Goal: Task Accomplishment & Management: Manage account settings

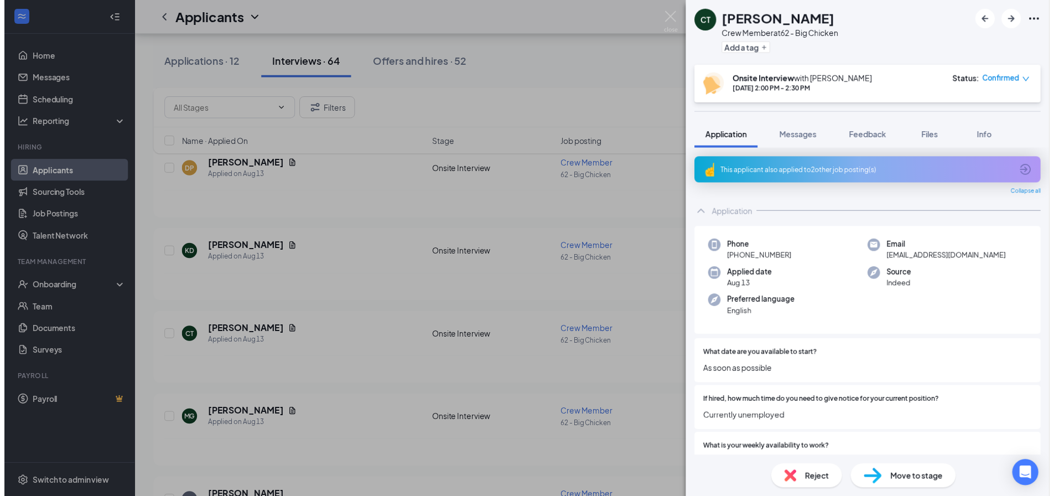
scroll to position [55, 0]
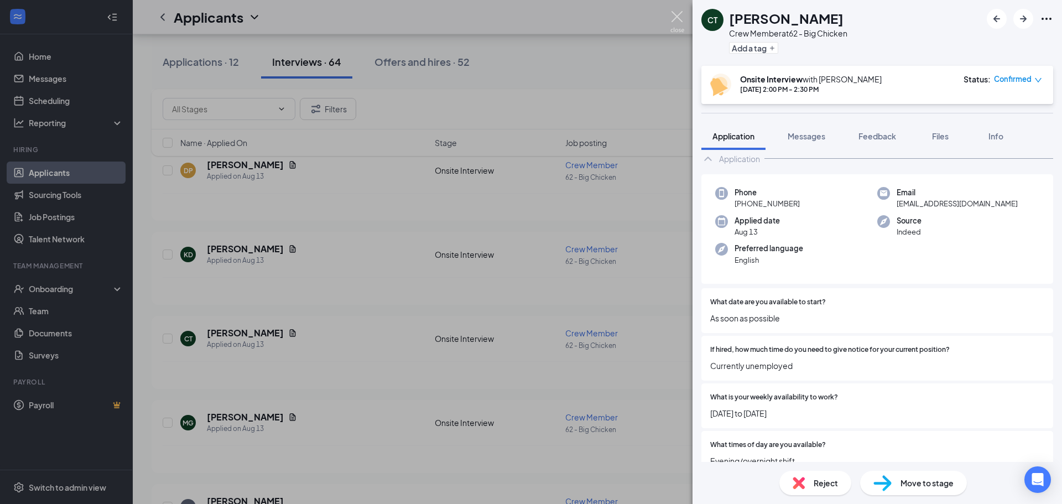
click at [676, 15] on img at bounding box center [677, 22] width 14 height 22
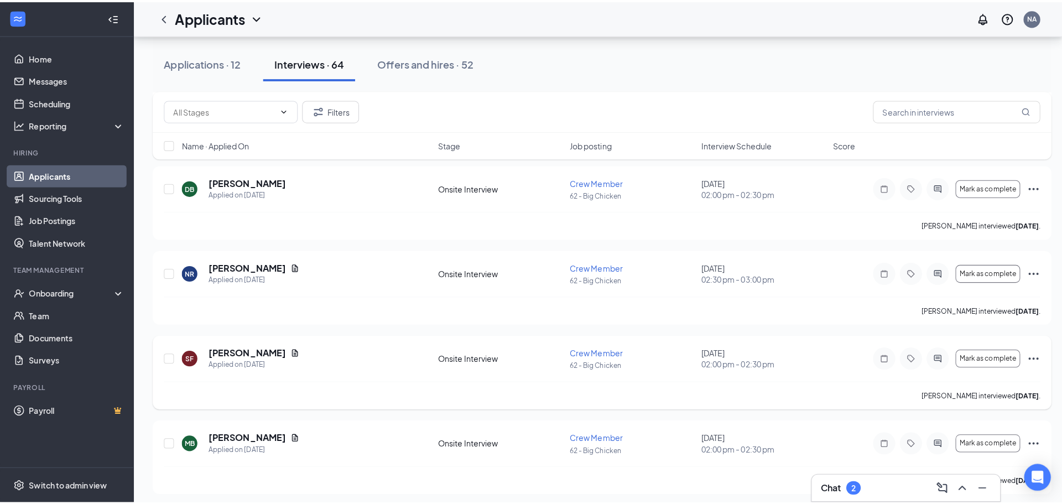
scroll to position [4535, 0]
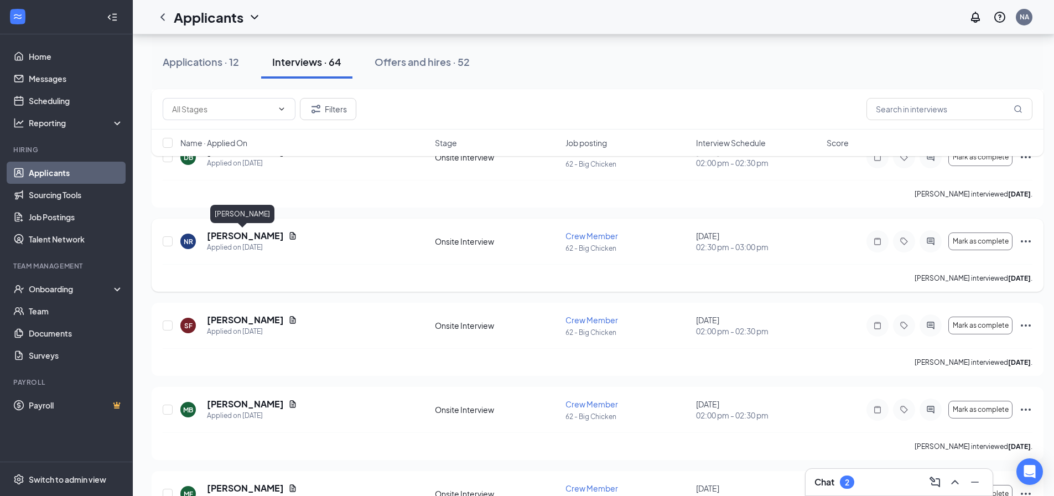
click at [254, 232] on h5 "[PERSON_NAME]" at bounding box center [245, 236] width 77 height 12
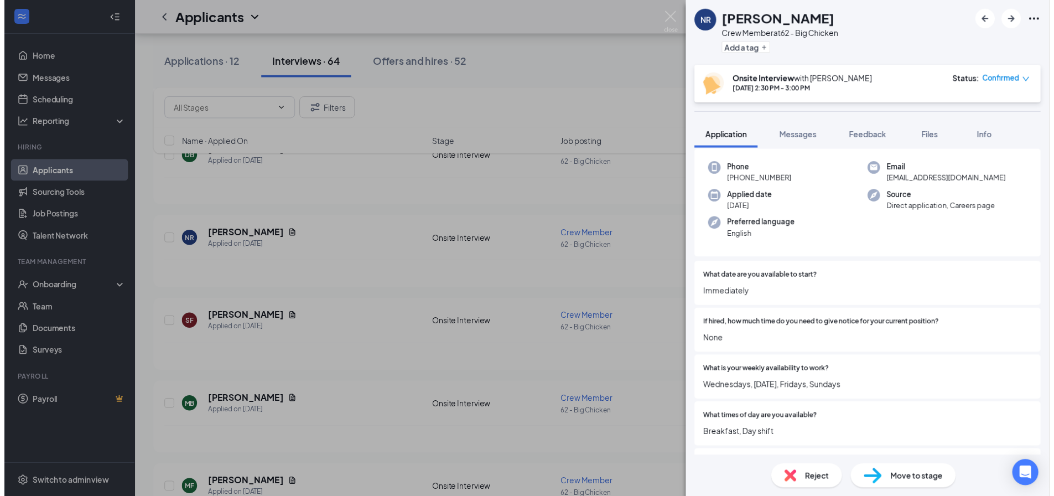
scroll to position [111, 0]
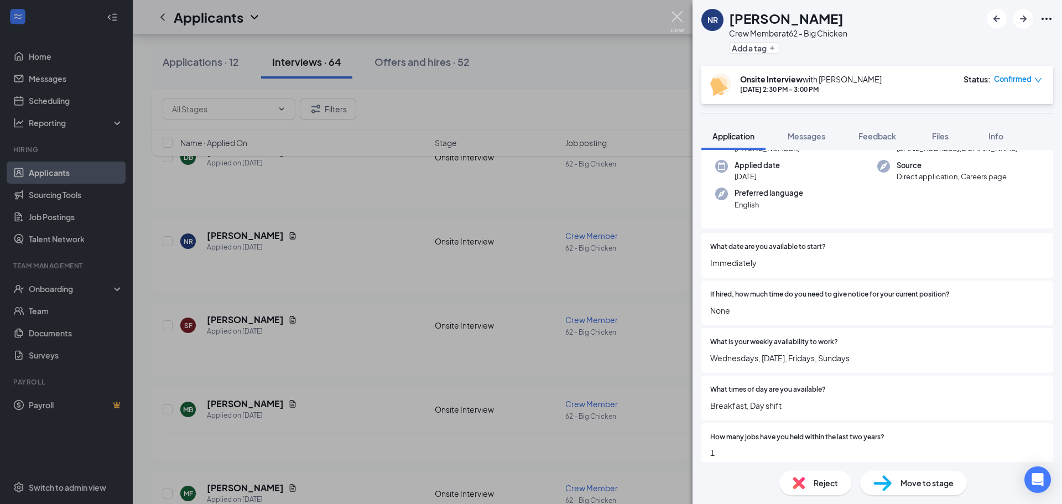
click at [673, 14] on img at bounding box center [677, 22] width 14 height 22
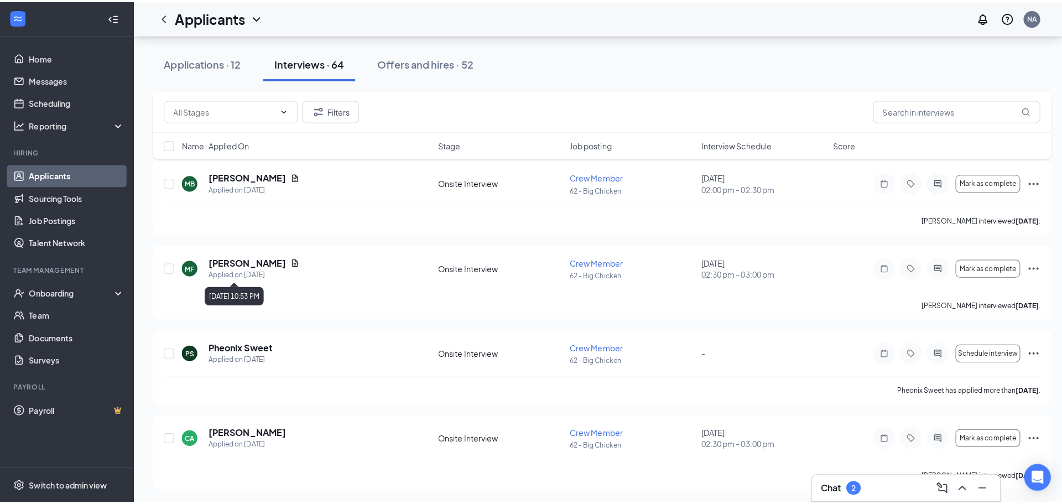
scroll to position [4764, 0]
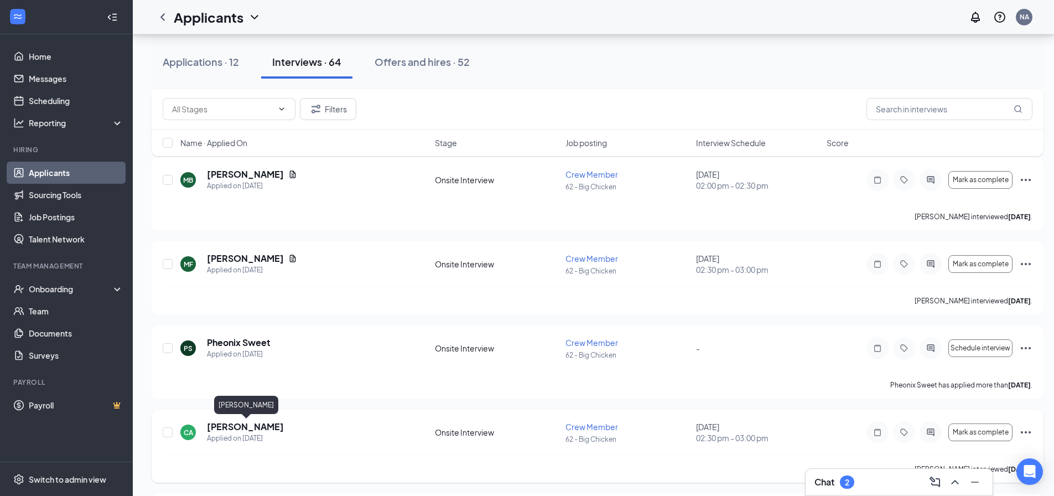
click at [266, 426] on h5 "[PERSON_NAME]" at bounding box center [245, 426] width 77 height 12
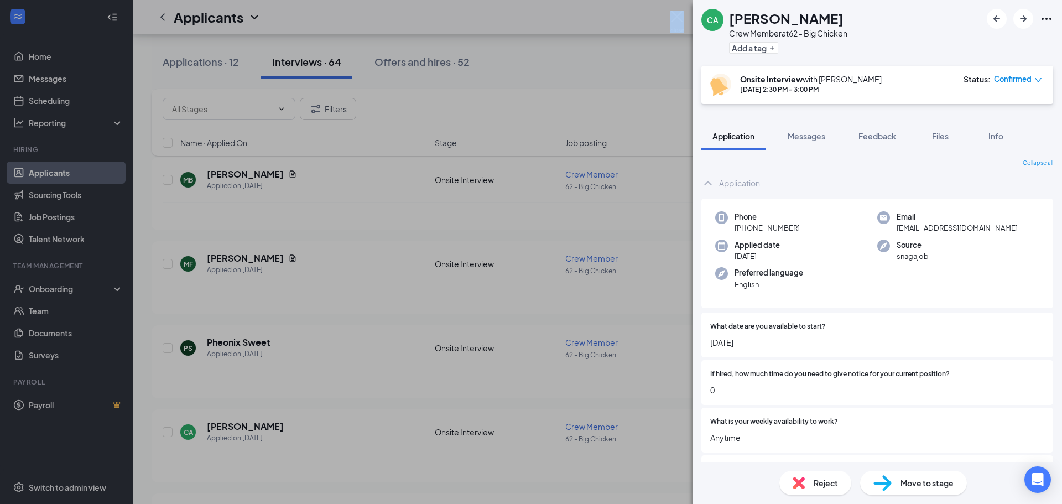
drag, startPoint x: 685, startPoint y: 7, endPoint x: 675, endPoint y: 14, distance: 12.3
click at [675, 14] on div "CA [PERSON_NAME] Crew Member at 62 - Big Chicken Add a tag Onsite Interview wit…" at bounding box center [531, 252] width 1062 height 504
click at [675, 15] on img at bounding box center [677, 22] width 14 height 22
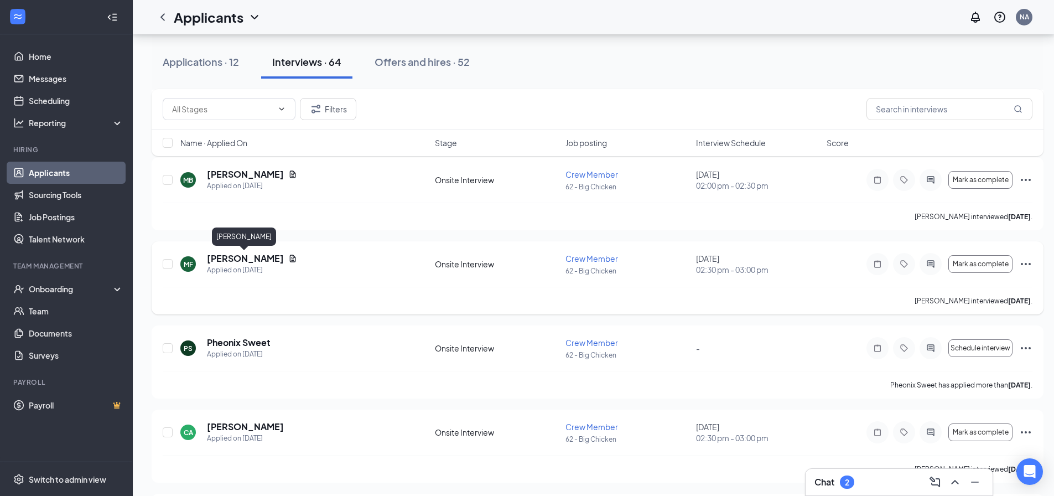
click at [259, 257] on h5 "[PERSON_NAME]" at bounding box center [245, 258] width 77 height 12
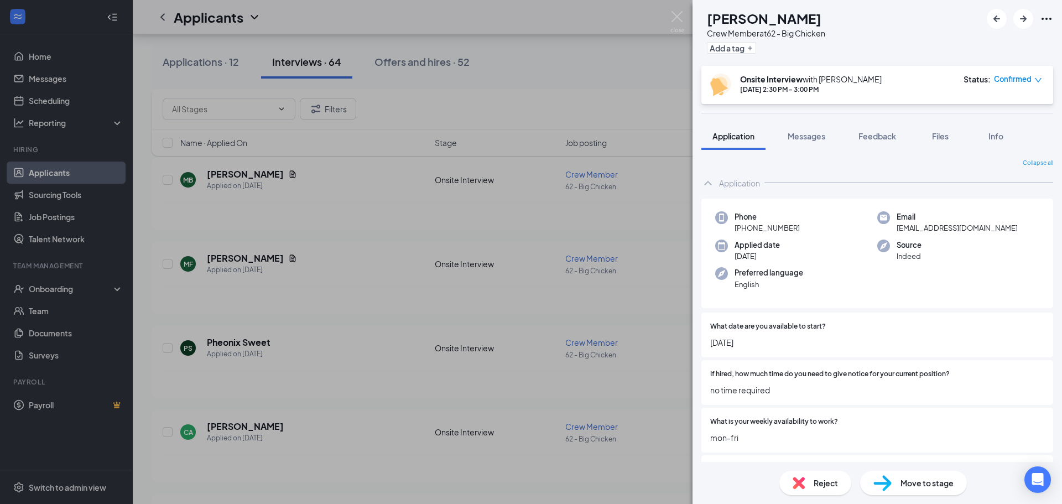
click at [805, 480] on div "Reject" at bounding box center [815, 483] width 72 height 24
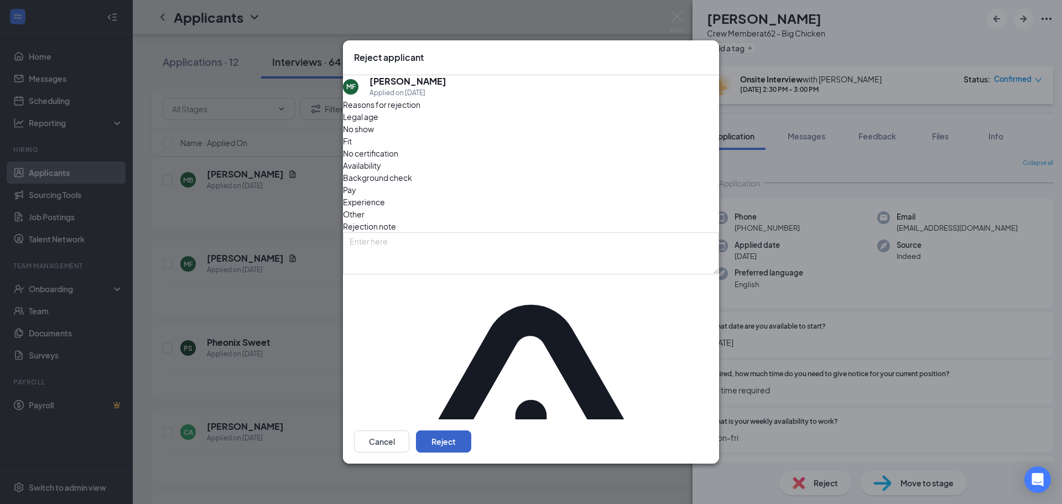
click at [471, 430] on button "Reject" at bounding box center [443, 441] width 55 height 22
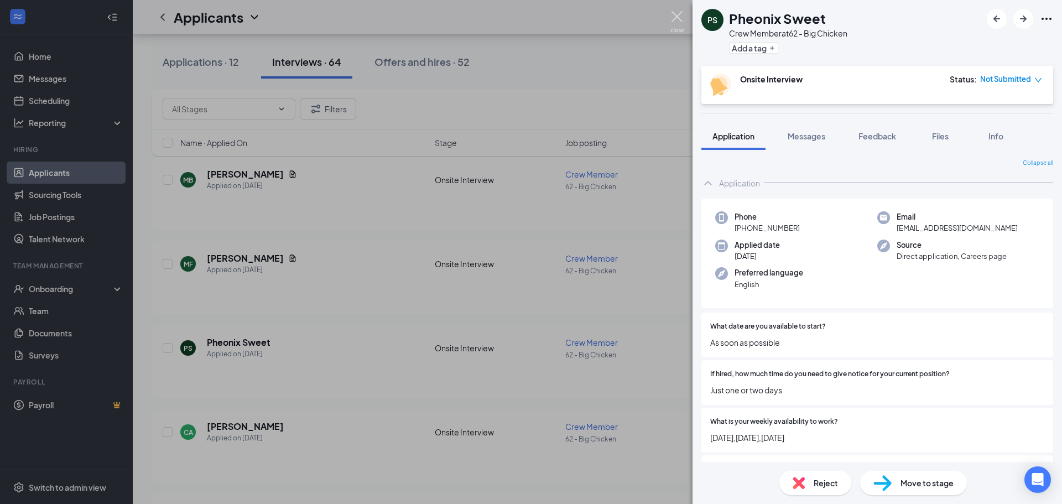
click at [679, 13] on img at bounding box center [677, 22] width 14 height 22
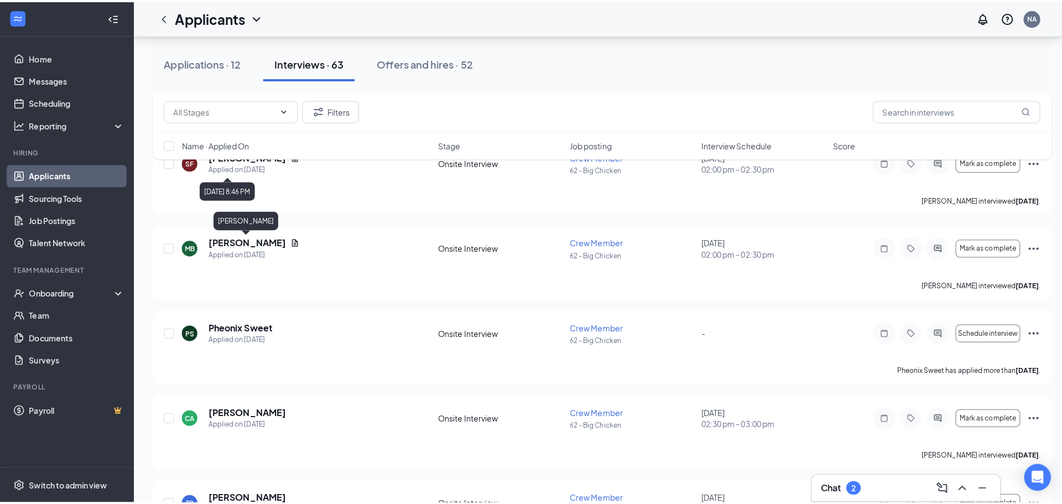
scroll to position [4543, 0]
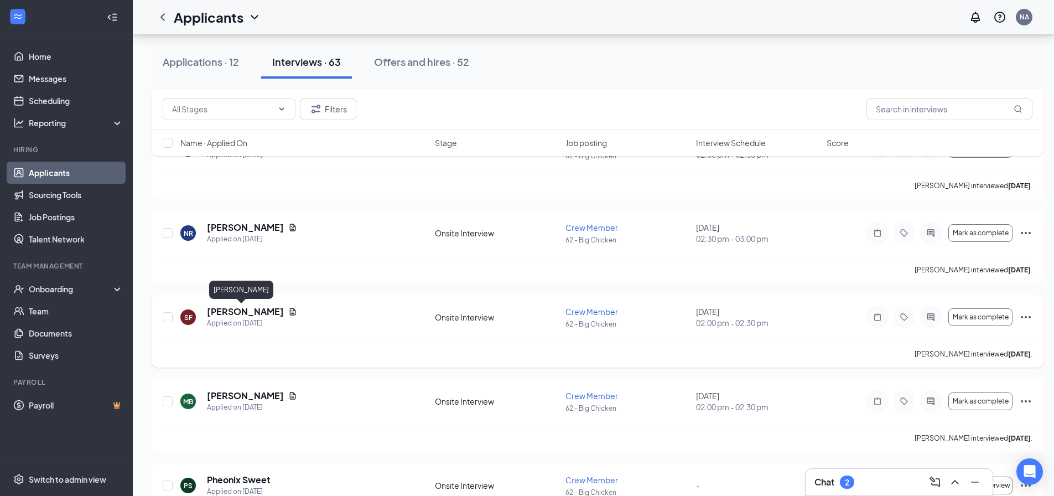
click at [233, 312] on h5 "[PERSON_NAME]" at bounding box center [245, 311] width 77 height 12
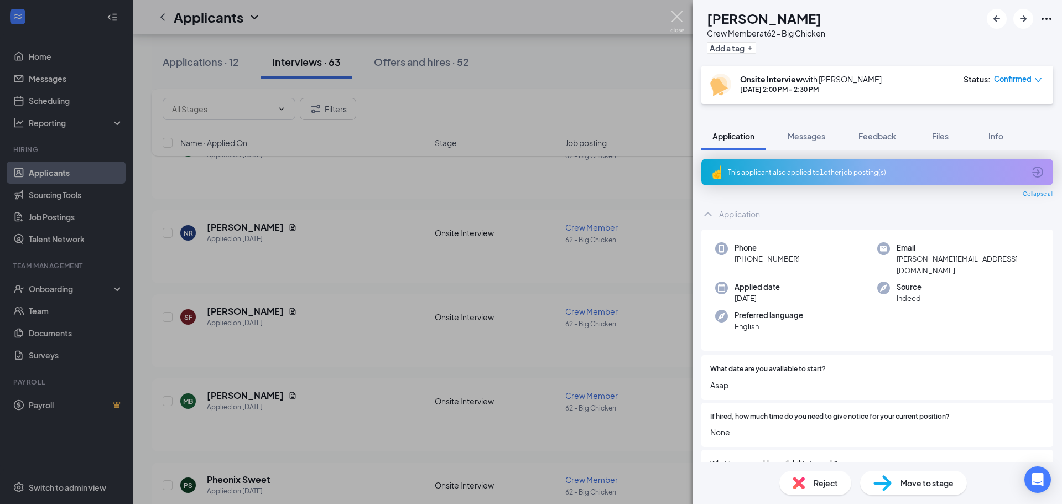
click at [679, 14] on img at bounding box center [677, 22] width 14 height 22
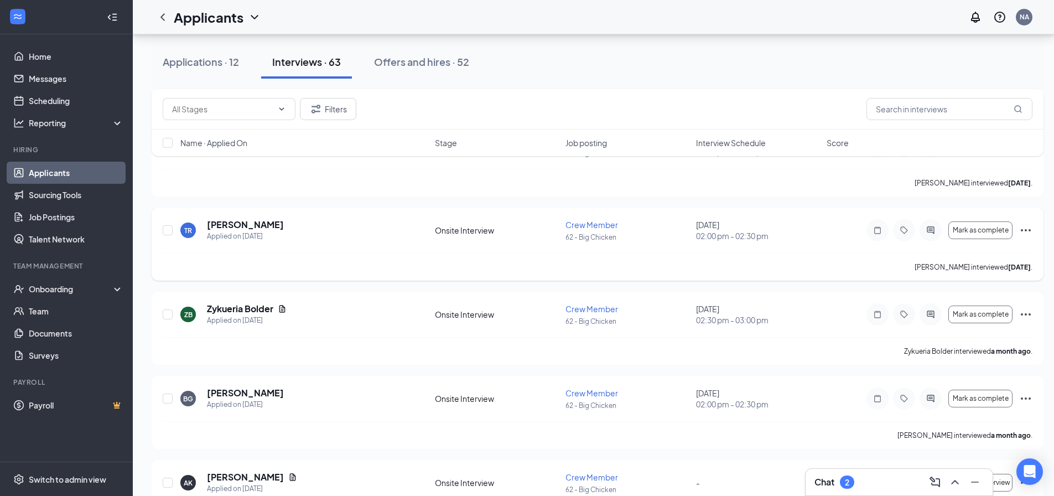
scroll to position [4906, 0]
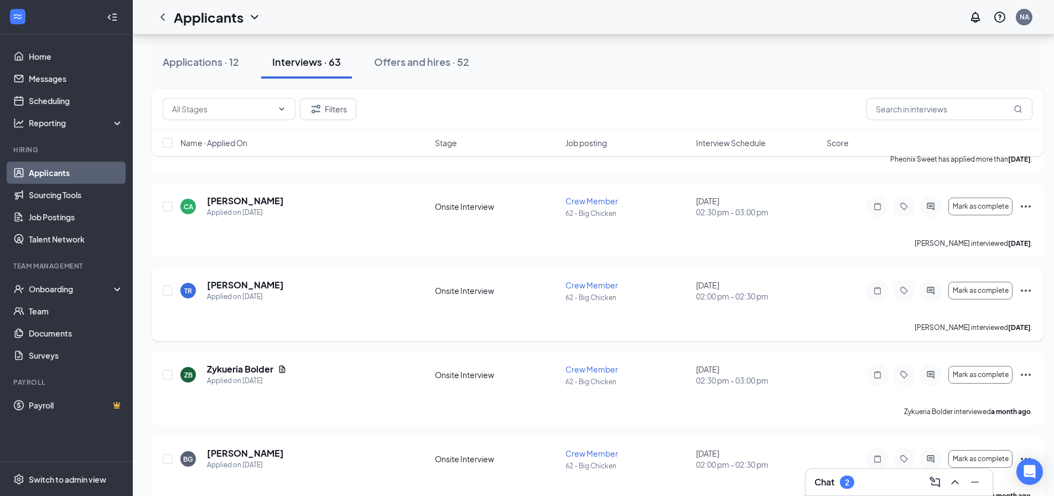
drag, startPoint x: 349, startPoint y: 208, endPoint x: 324, endPoint y: 309, distance: 103.8
click at [324, 309] on div "TR [PERSON_NAME] Applied on [DATE] Onsite Interview Crew Member 62 - Big Chicke…" at bounding box center [597, 296] width 869 height 34
click at [325, 307] on div "TR [PERSON_NAME] Applied on [DATE] Onsite Interview Crew Member 62 - Big Chicke…" at bounding box center [597, 296] width 869 height 34
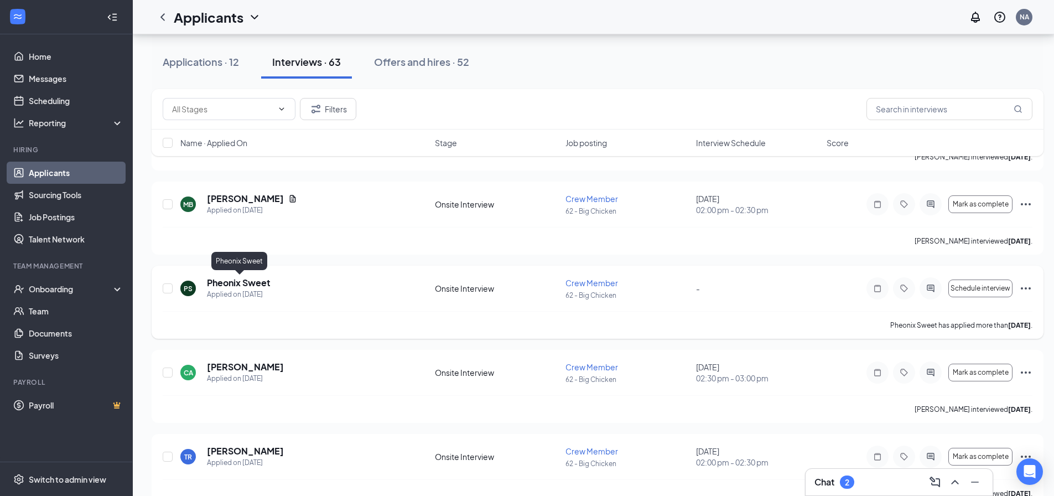
click at [240, 278] on h5 "Pheonix Sweet" at bounding box center [239, 283] width 64 height 12
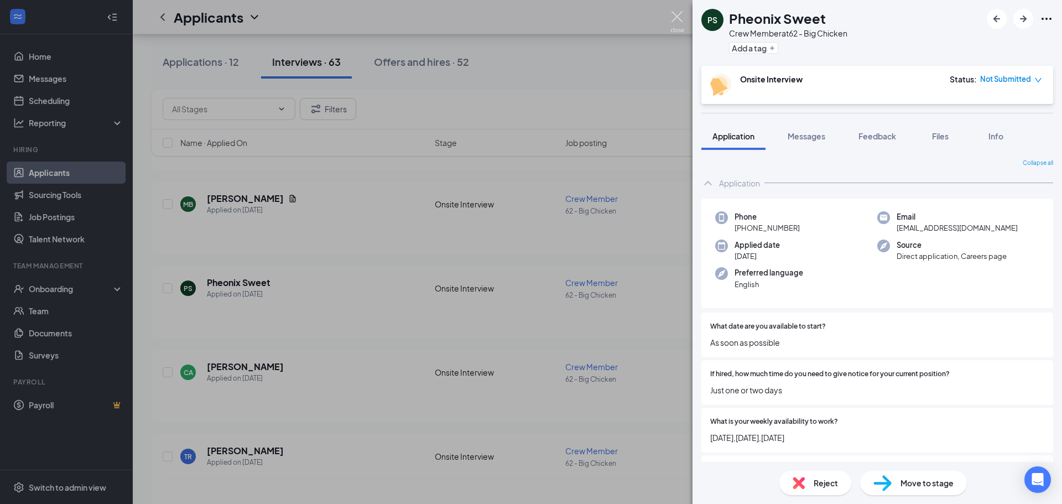
click at [674, 16] on img at bounding box center [677, 22] width 14 height 22
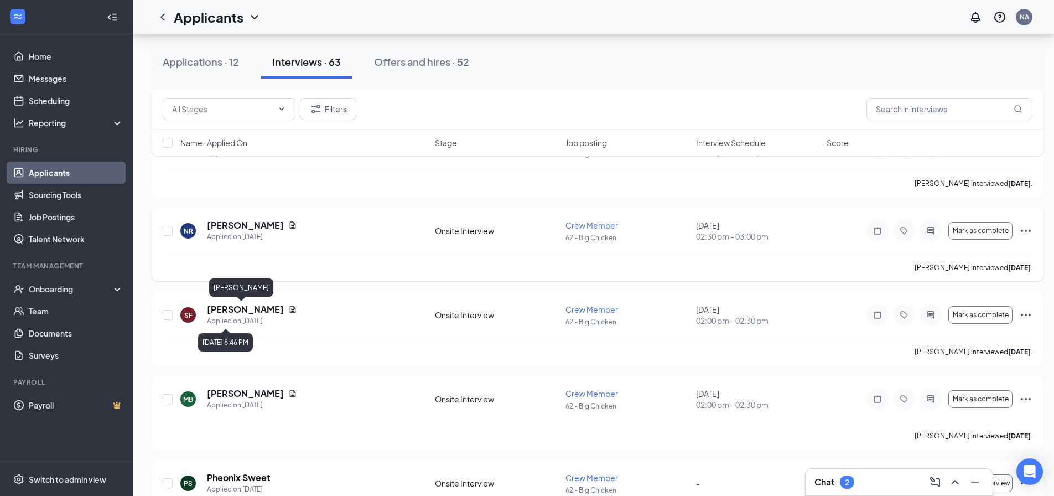
scroll to position [4519, 0]
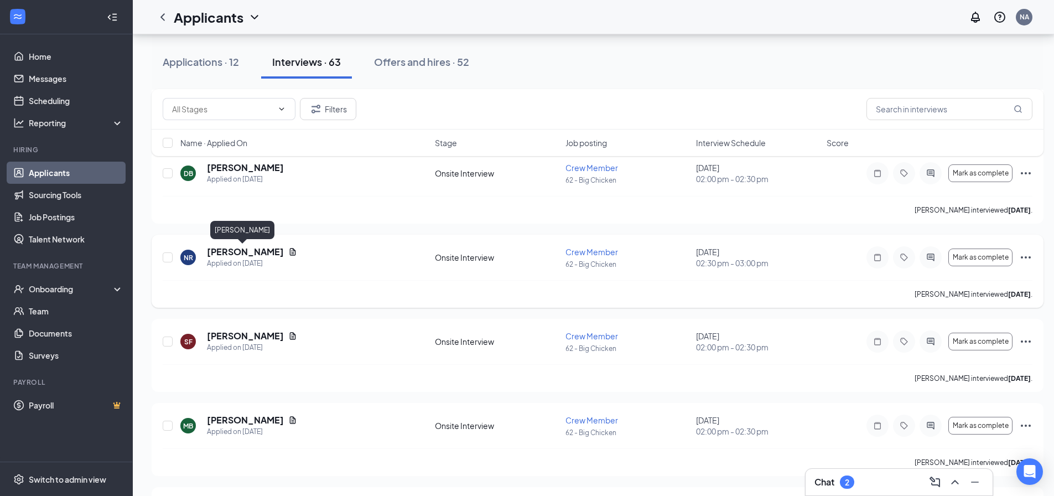
click at [252, 247] on h5 "[PERSON_NAME]" at bounding box center [245, 252] width 77 height 12
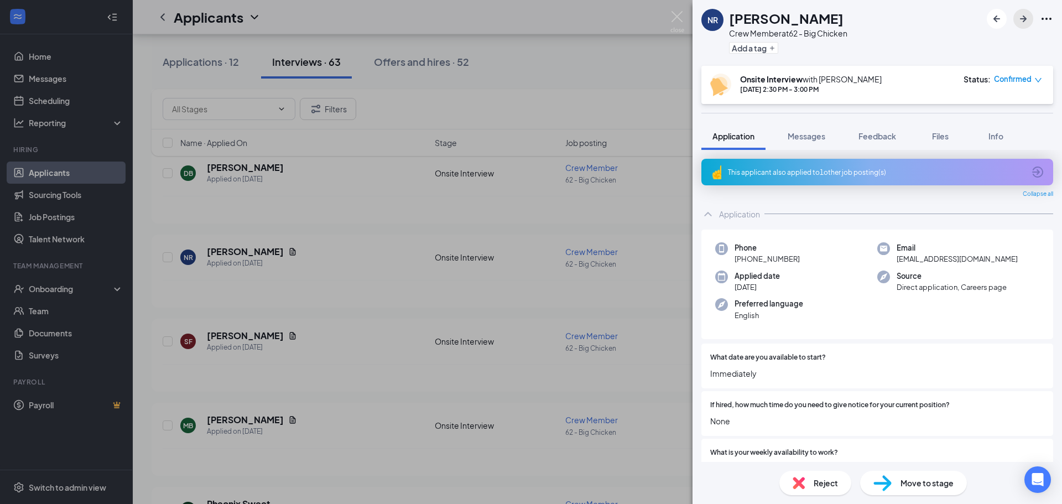
click at [1027, 18] on icon "ArrowRight" at bounding box center [1022, 18] width 13 height 13
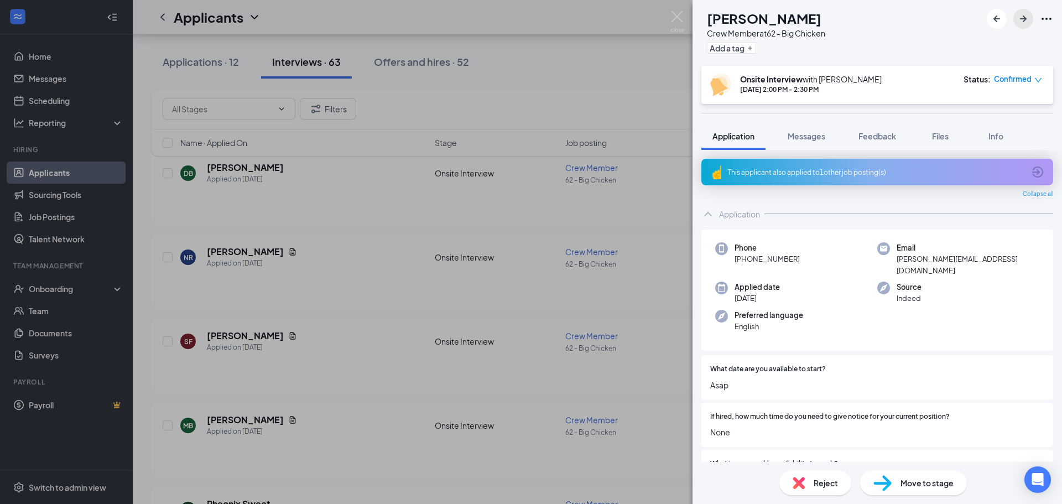
click at [1027, 18] on icon "ArrowRight" at bounding box center [1022, 18] width 13 height 13
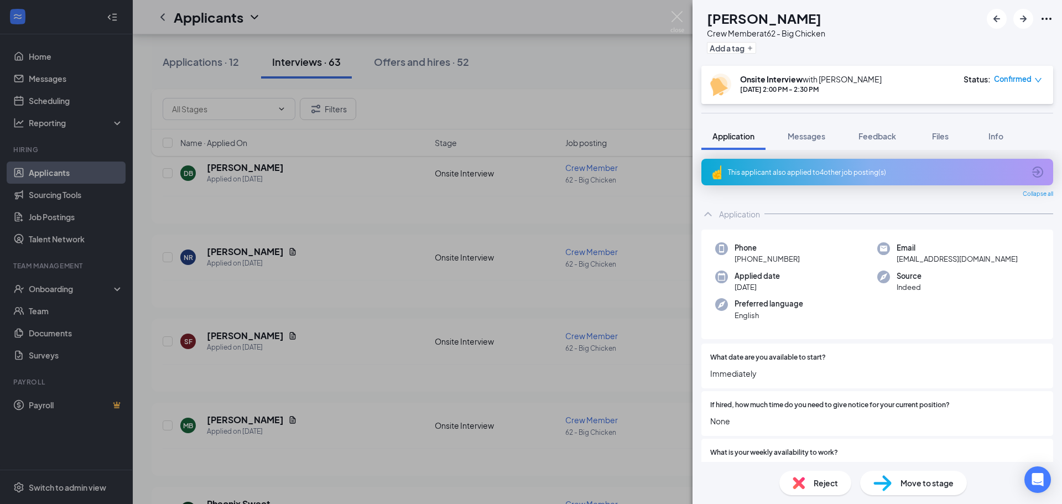
drag, startPoint x: 1026, startPoint y: 18, endPoint x: 1032, endPoint y: 9, distance: 10.4
click at [909, 170] on div "This applicant also applied to 4 other job posting(s)" at bounding box center [876, 172] width 296 height 9
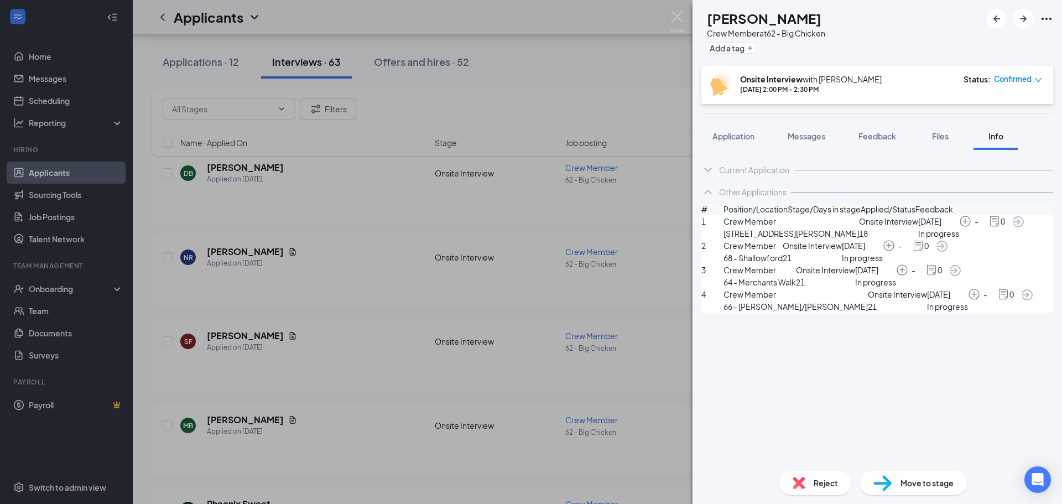
drag, startPoint x: 945, startPoint y: 440, endPoint x: 967, endPoint y: 389, distance: 56.0
click at [967, 389] on div "Current Application Phone [PHONE_NUMBER] Email [EMAIL_ADDRESS][DOMAIN_NAME] App…" at bounding box center [876, 306] width 369 height 312
drag, startPoint x: 967, startPoint y: 389, endPoint x: 810, endPoint y: 390, distance: 156.5
click at [810, 390] on div "Current Application Phone [PHONE_NUMBER] Email [EMAIL_ADDRESS][DOMAIN_NAME] App…" at bounding box center [876, 306] width 369 height 312
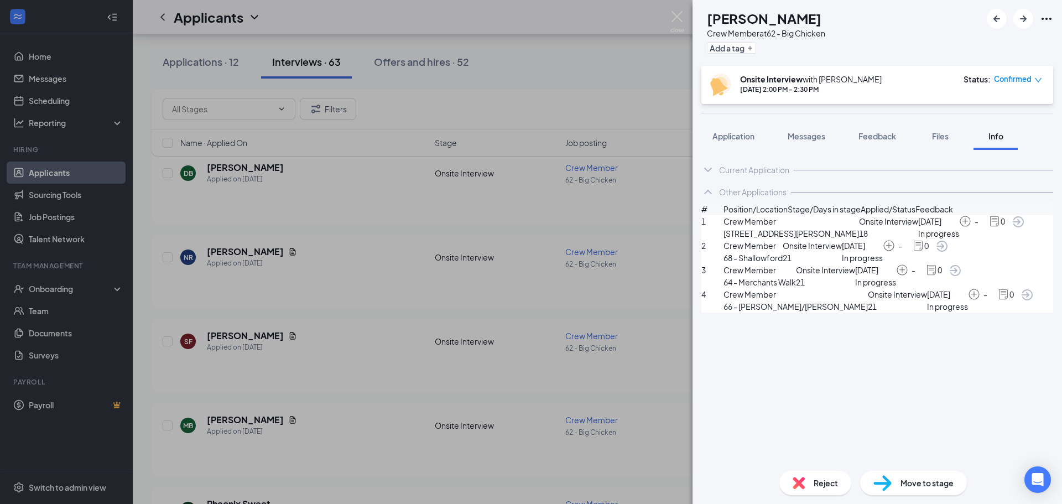
drag, startPoint x: 810, startPoint y: 390, endPoint x: 675, endPoint y: 12, distance: 401.6
click at [675, 12] on img at bounding box center [677, 22] width 14 height 22
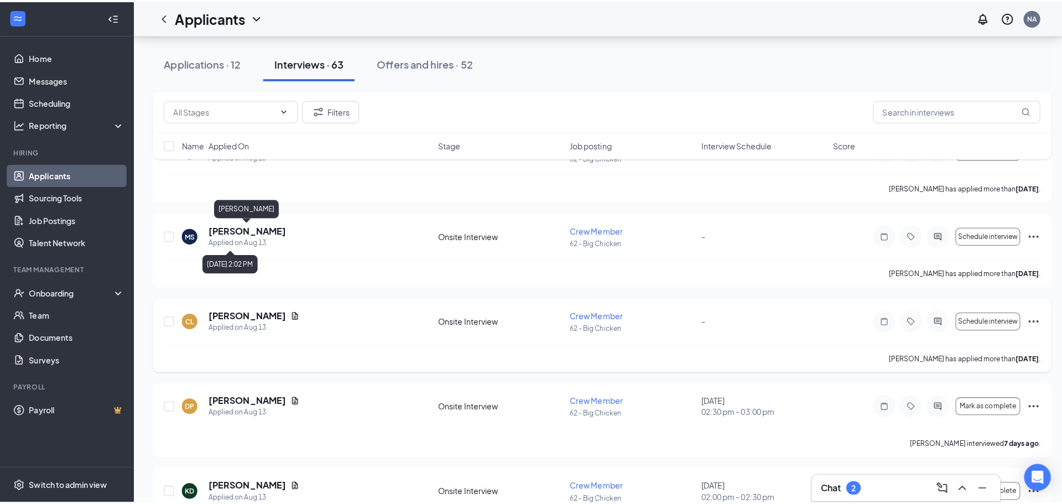
scroll to position [3192, 0]
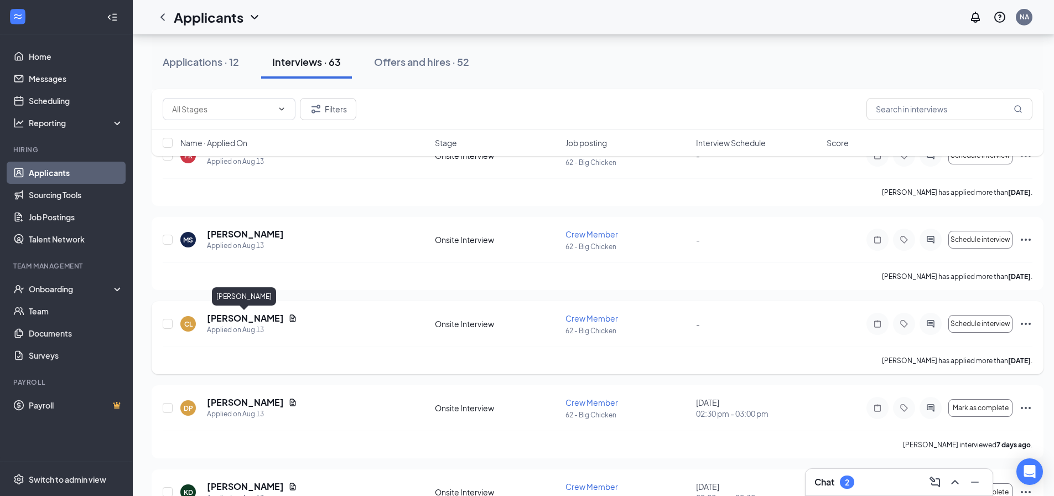
click at [260, 317] on h5 "[PERSON_NAME]" at bounding box center [245, 318] width 77 height 12
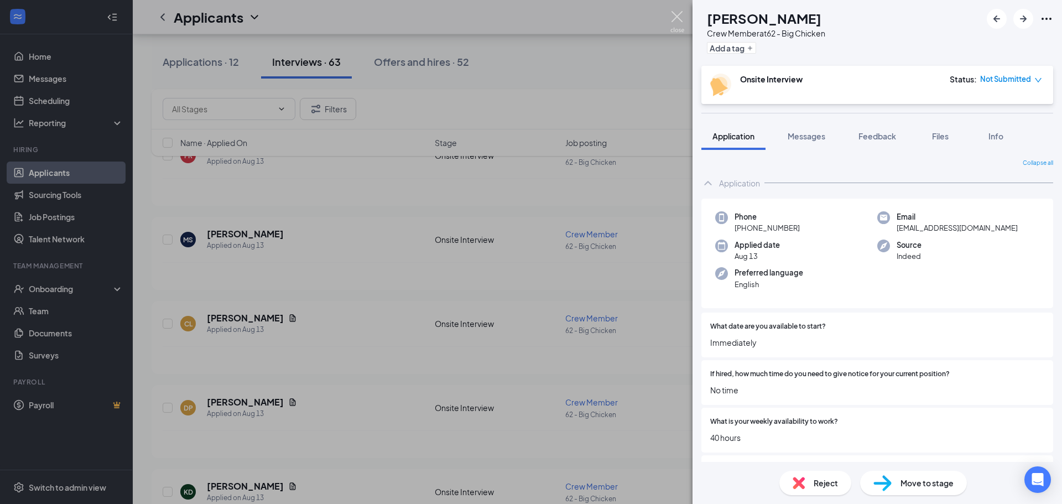
click at [674, 14] on img at bounding box center [677, 22] width 14 height 22
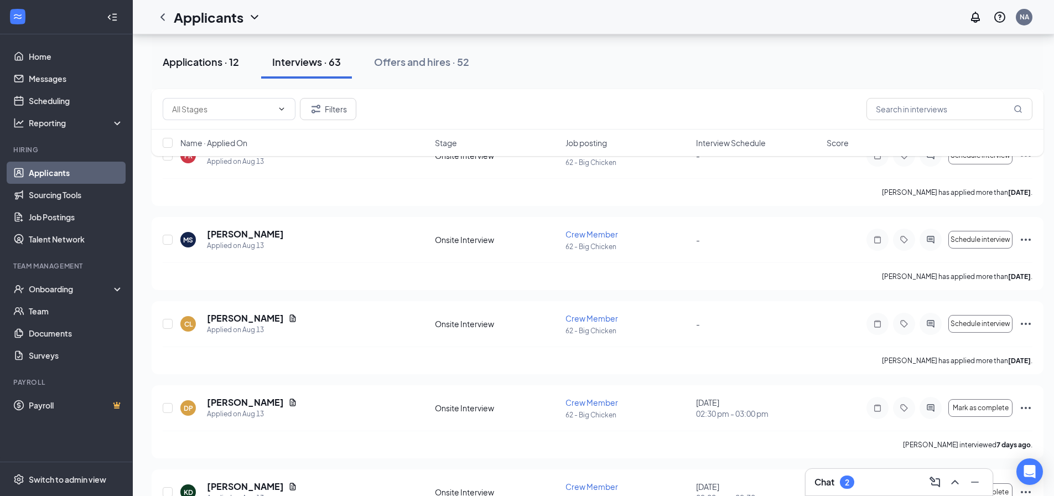
click at [221, 55] on div "Applications · 12" at bounding box center [201, 62] width 76 height 14
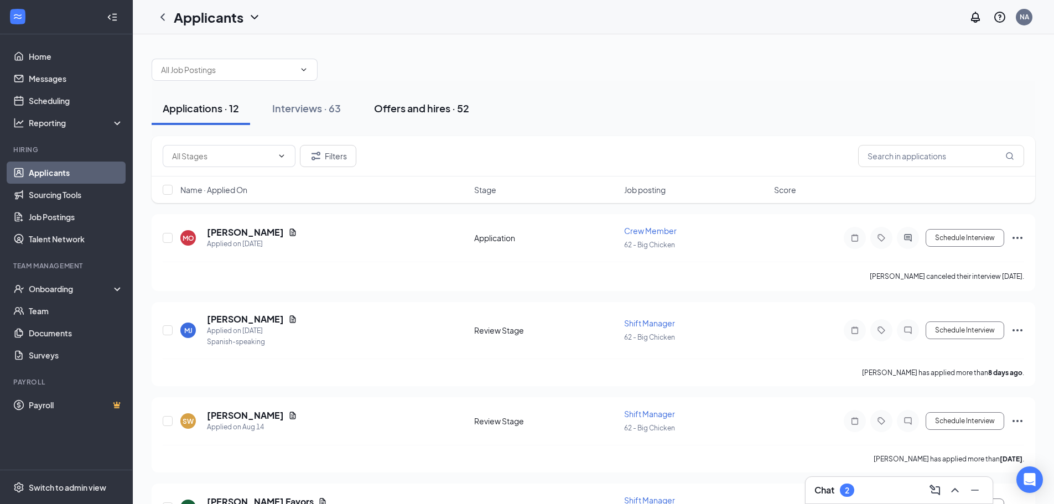
click at [403, 105] on div "Offers and hires · 52" at bounding box center [421, 108] width 95 height 14
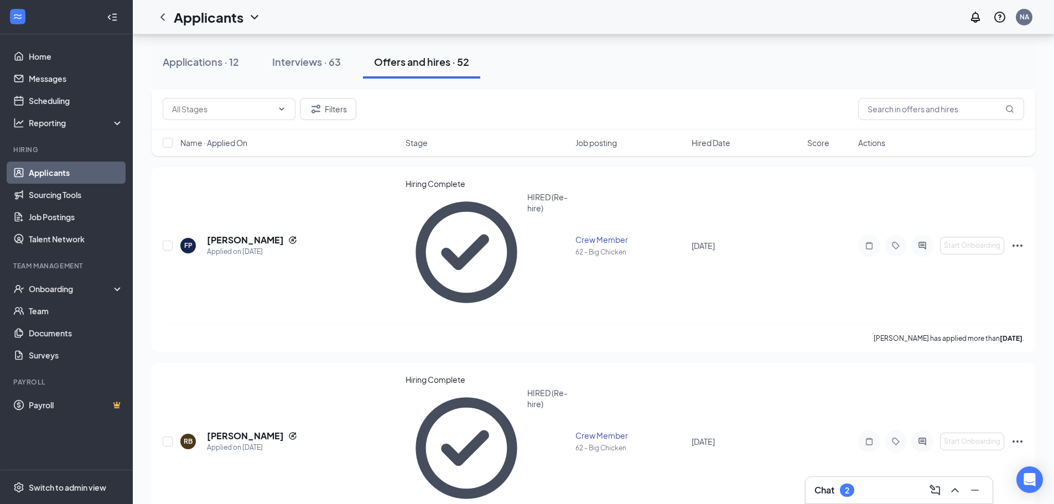
scroll to position [1880, 0]
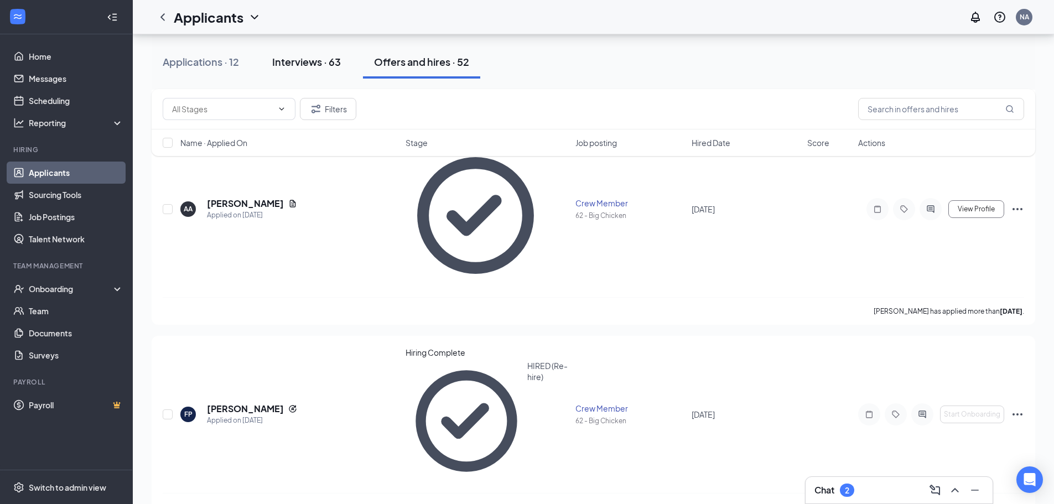
click at [323, 61] on div "Interviews · 63" at bounding box center [306, 62] width 69 height 14
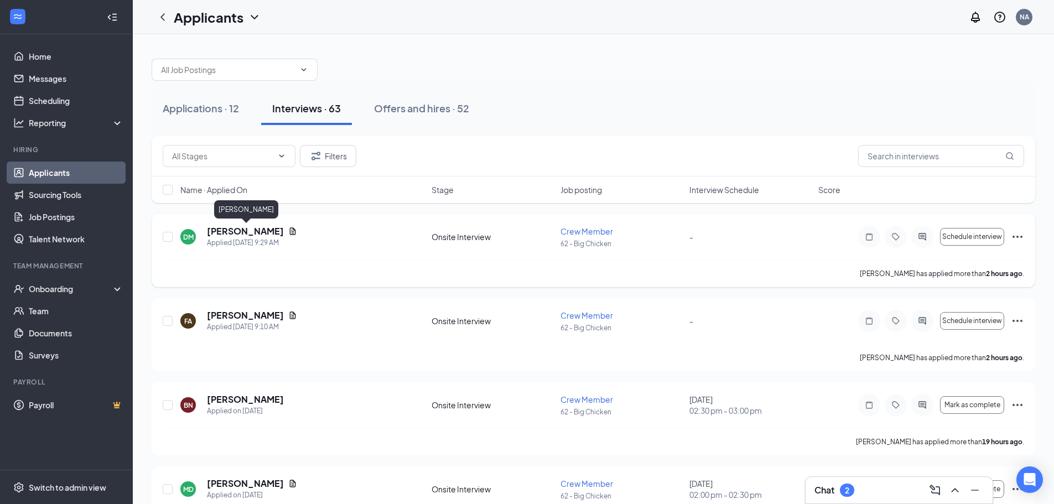
click at [278, 231] on h5 "[PERSON_NAME]" at bounding box center [245, 231] width 77 height 12
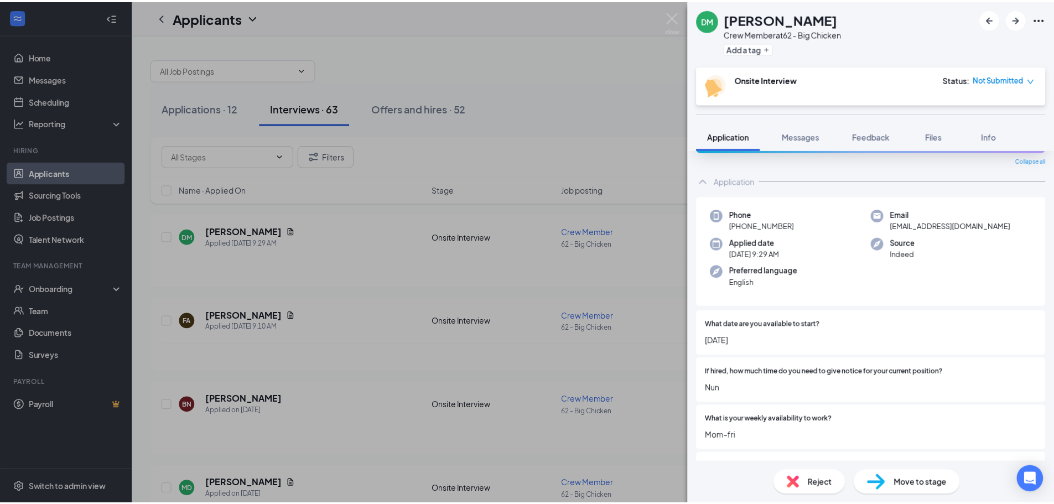
scroll to position [166, 0]
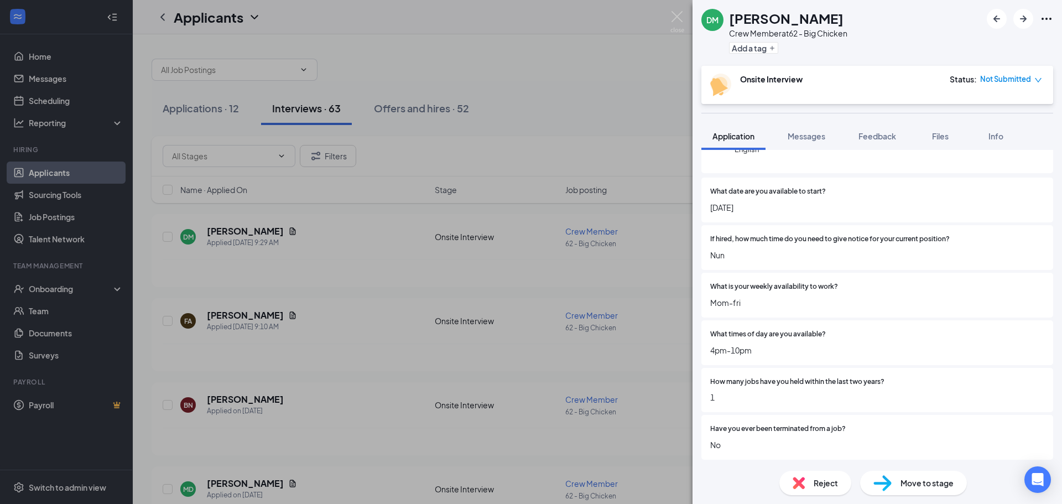
click at [676, 11] on div "[PERSON_NAME] Crew Member at 62 - Big Chicken Add a tag Onsite Interview Status…" at bounding box center [531, 252] width 1062 height 504
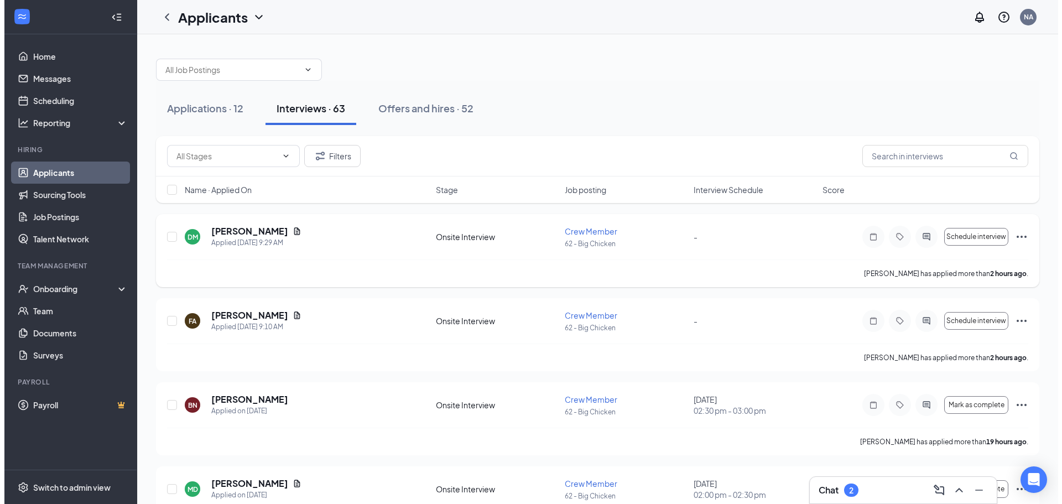
scroll to position [55, 0]
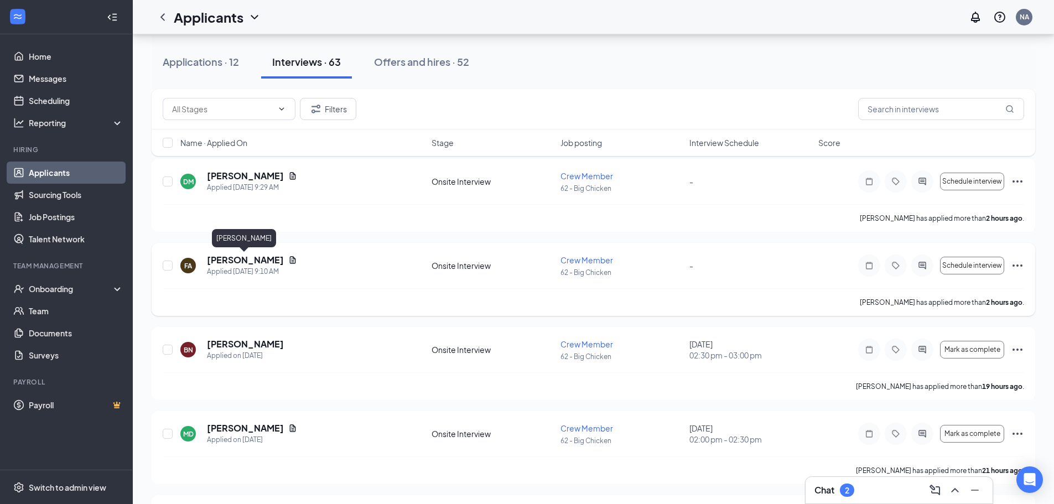
click at [257, 259] on h5 "[PERSON_NAME]" at bounding box center [245, 260] width 77 height 12
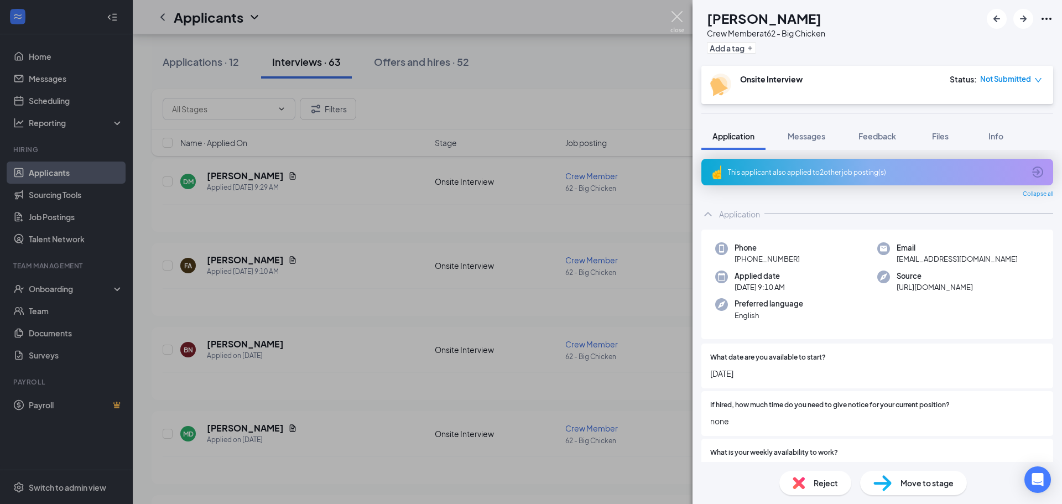
click at [673, 18] on img at bounding box center [677, 22] width 14 height 22
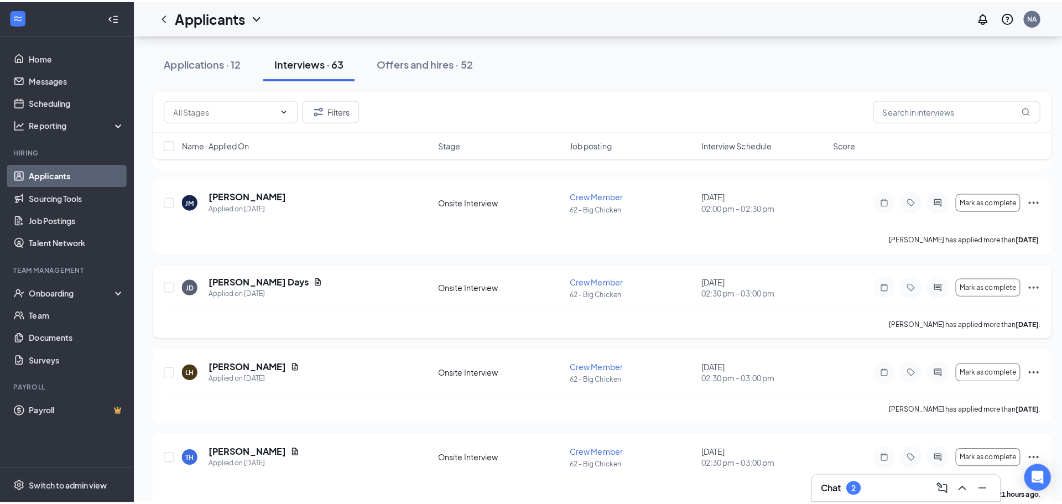
scroll to position [1161, 0]
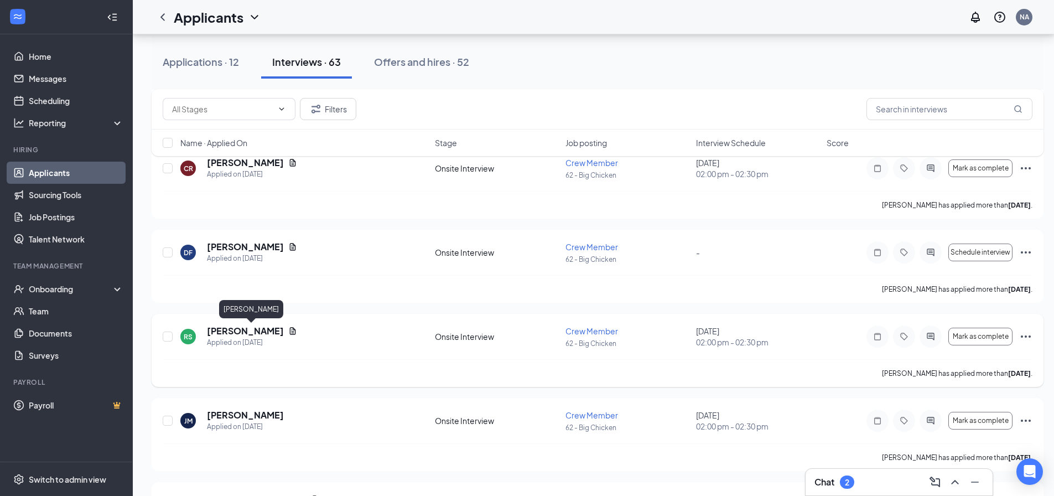
click at [284, 331] on h5 "[PERSON_NAME]" at bounding box center [245, 331] width 77 height 12
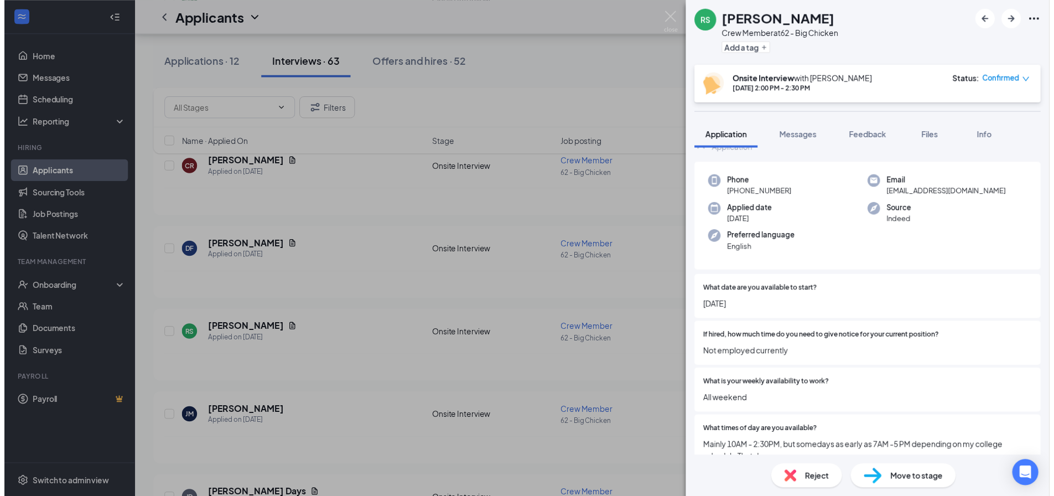
scroll to position [221, 0]
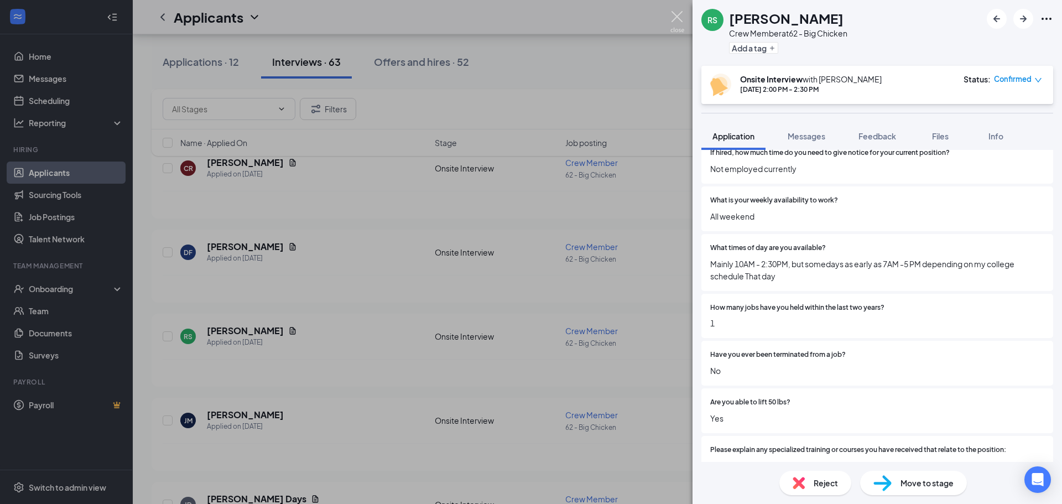
click at [672, 15] on img at bounding box center [677, 22] width 14 height 22
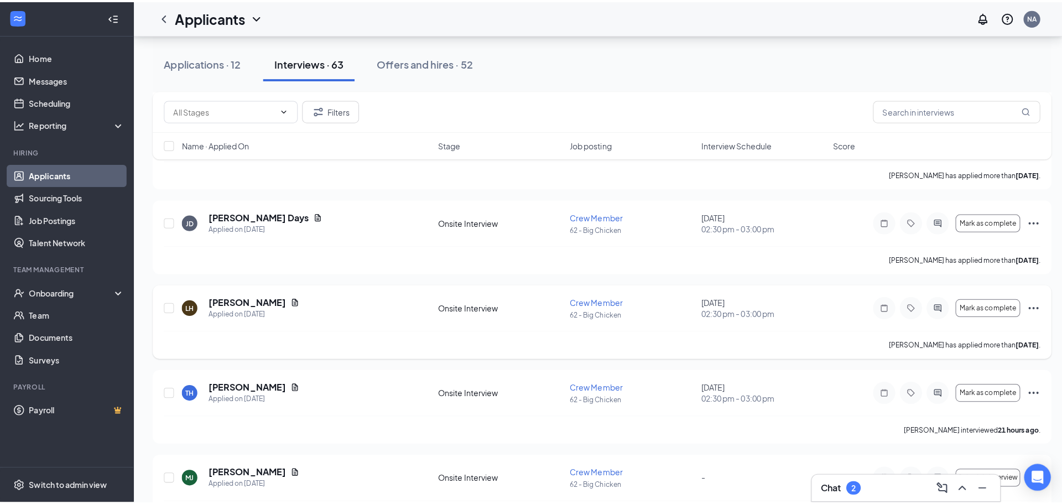
scroll to position [1493, 0]
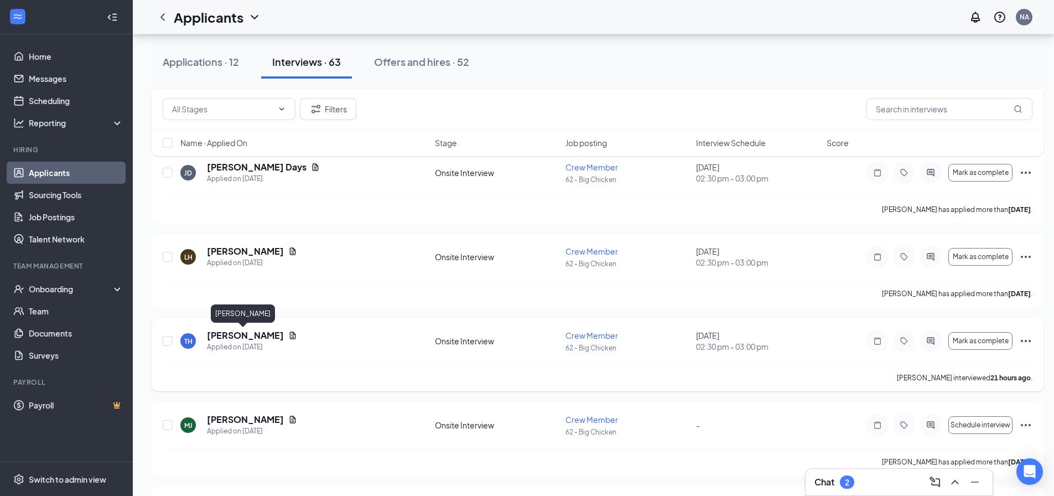
click at [247, 331] on h5 "[PERSON_NAME]" at bounding box center [245, 335] width 77 height 12
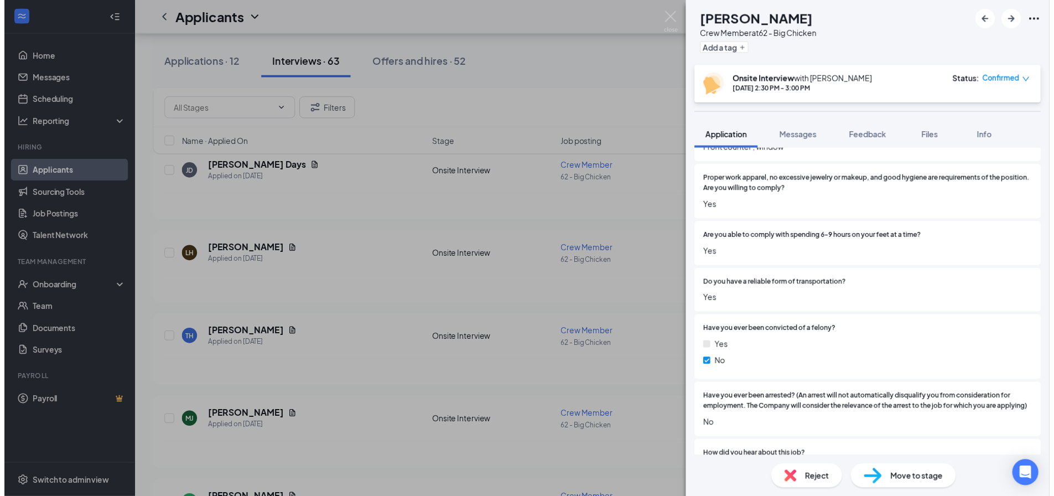
scroll to position [553, 0]
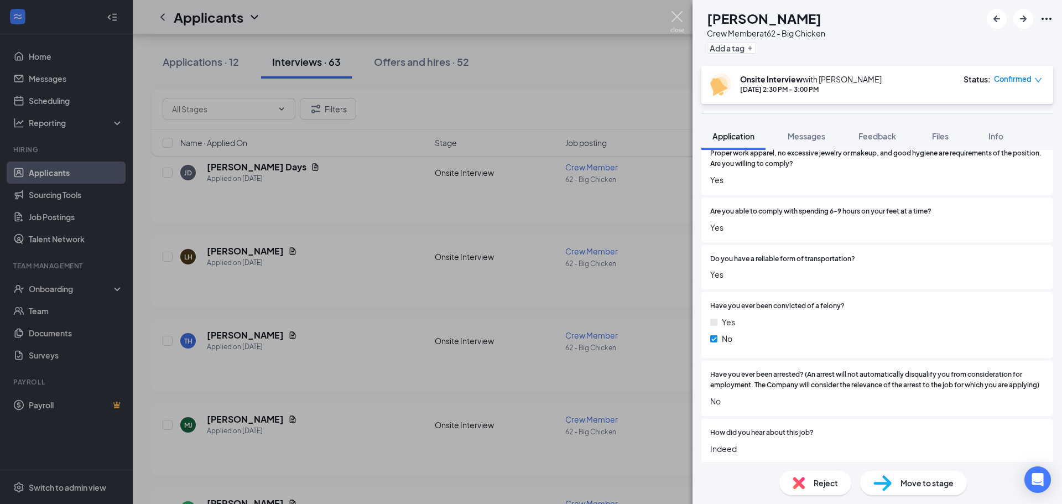
click at [675, 12] on img at bounding box center [677, 22] width 14 height 22
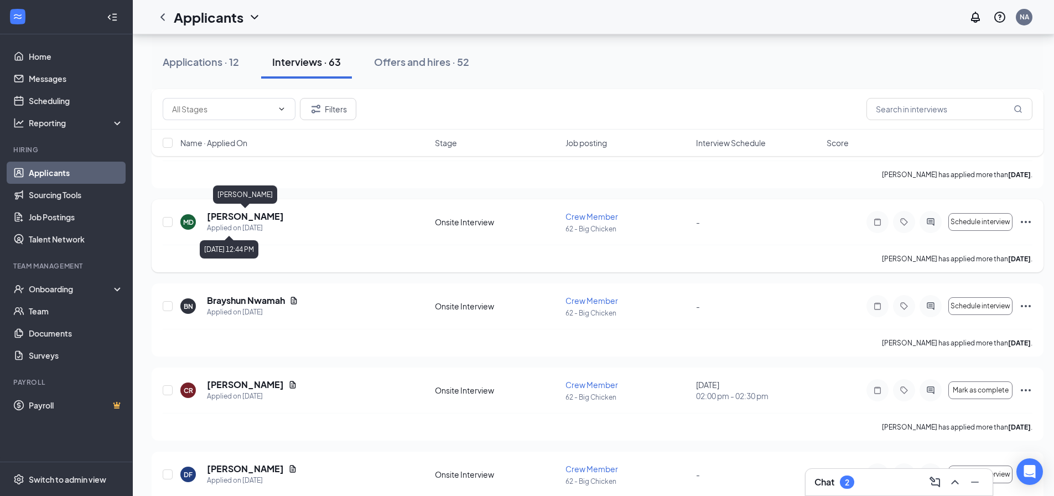
scroll to position [940, 0]
click at [277, 298] on h5 "Brayshun Nwamah" at bounding box center [246, 300] width 78 height 12
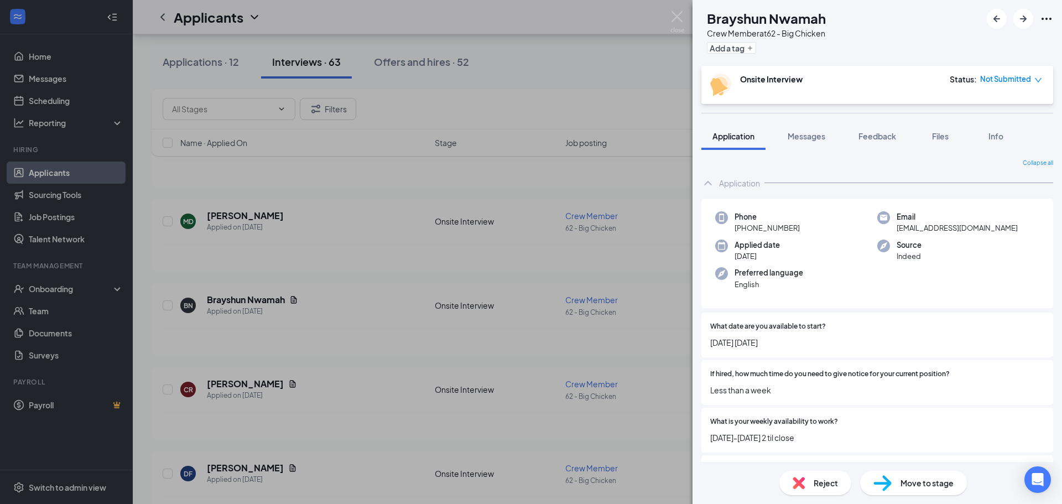
click at [672, 9] on div "BN Brayshun Nwamah Crew Member at 62 - Big Chicken Add a tag Onsite Interview S…" at bounding box center [531, 252] width 1062 height 504
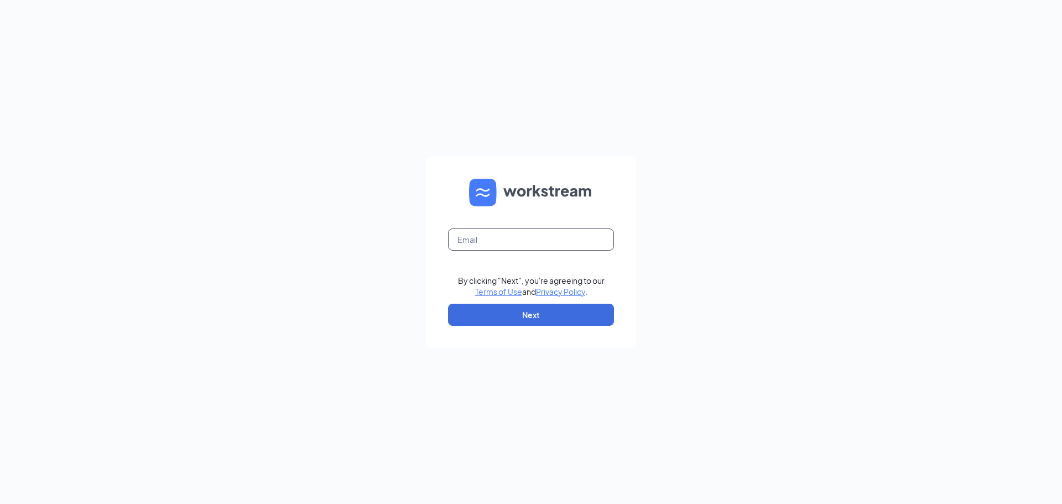
click at [509, 238] on input "text" at bounding box center [531, 239] width 166 height 22
type input "wendys62@calhounmc.com"
click at [541, 310] on button "Next" at bounding box center [531, 315] width 166 height 22
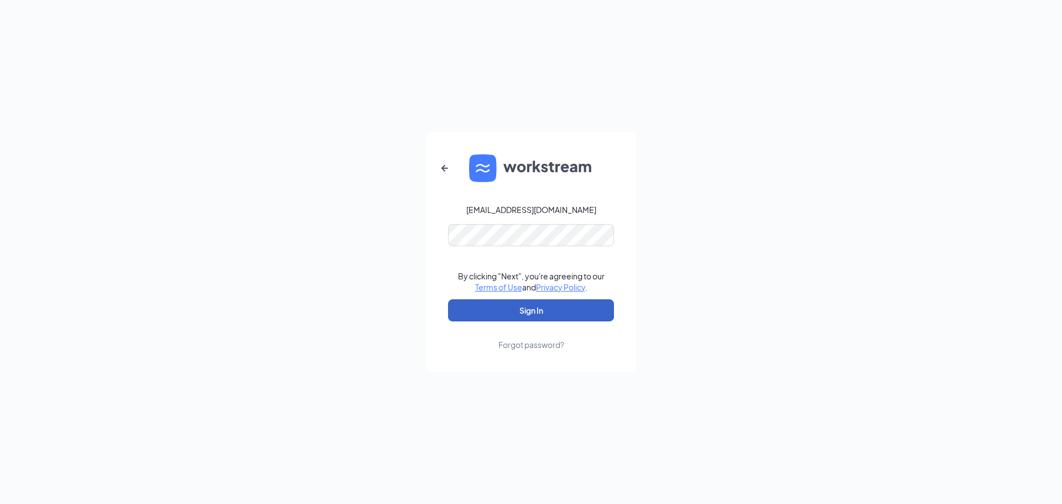
click at [547, 310] on button "Sign In" at bounding box center [531, 310] width 166 height 22
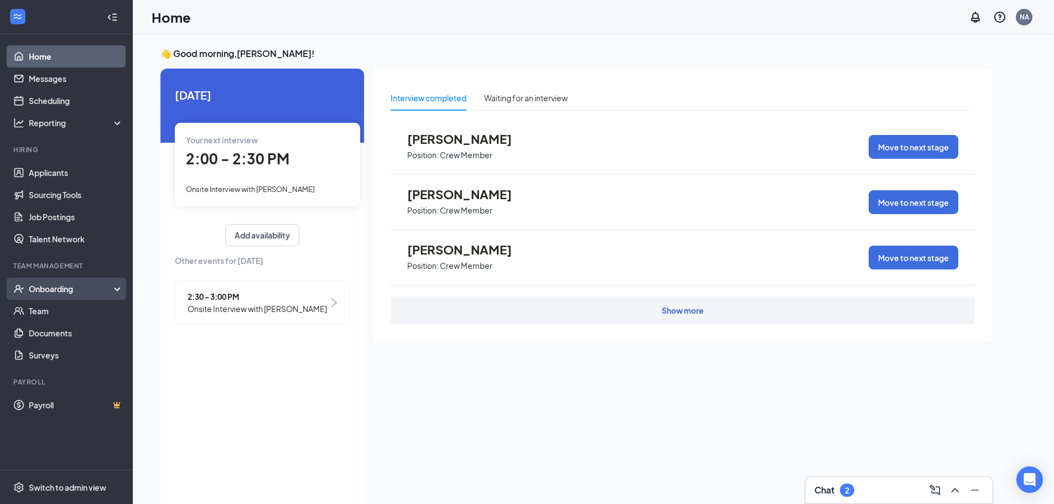
click at [114, 283] on div "Onboarding" at bounding box center [66, 289] width 133 height 22
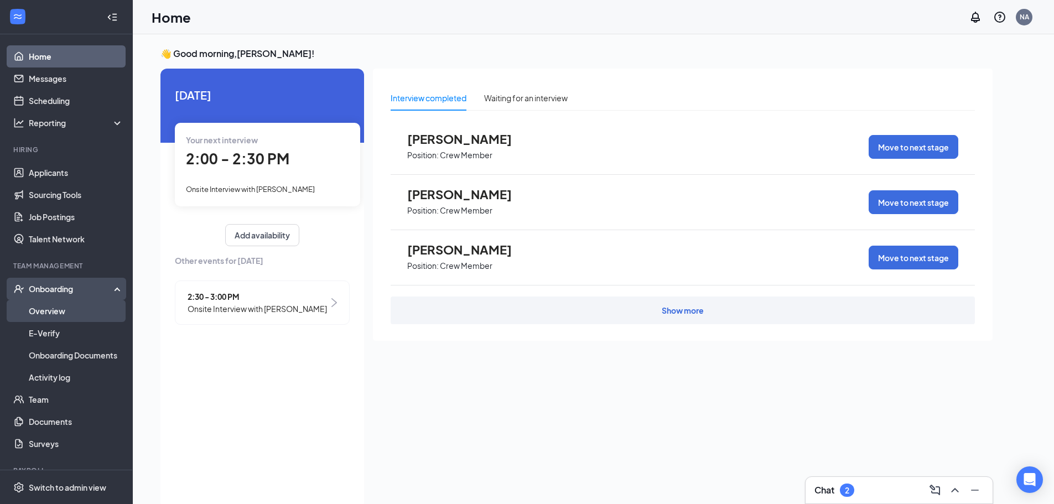
click at [87, 313] on link "Overview" at bounding box center [76, 311] width 95 height 22
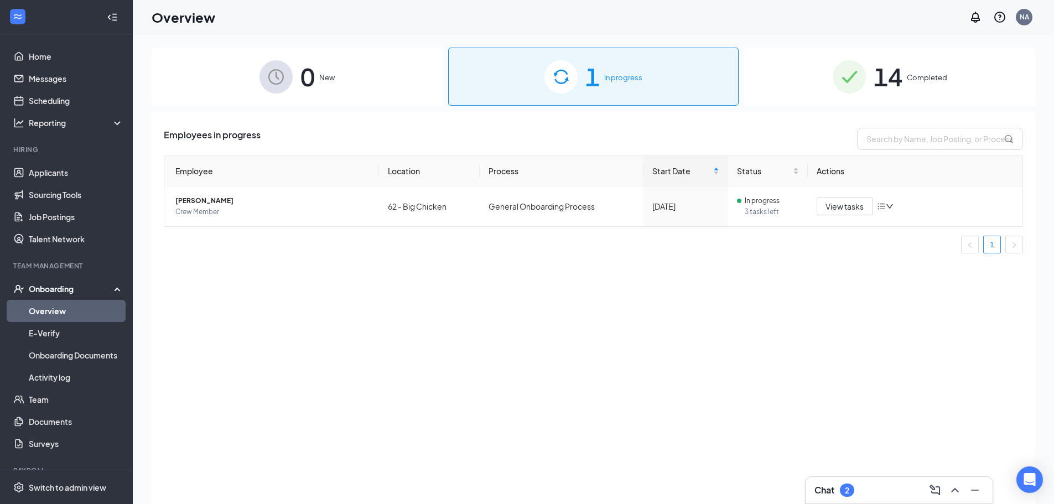
click at [649, 75] on div "1 In progress" at bounding box center [593, 77] width 291 height 58
click at [847, 207] on span "View tasks" at bounding box center [844, 206] width 38 height 12
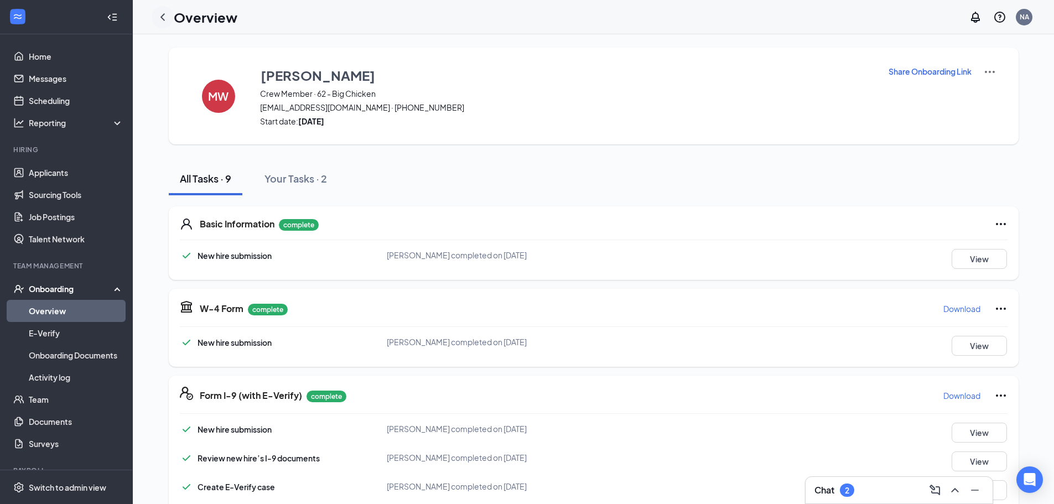
click at [163, 16] on icon "ChevronLeft" at bounding box center [162, 17] width 13 height 13
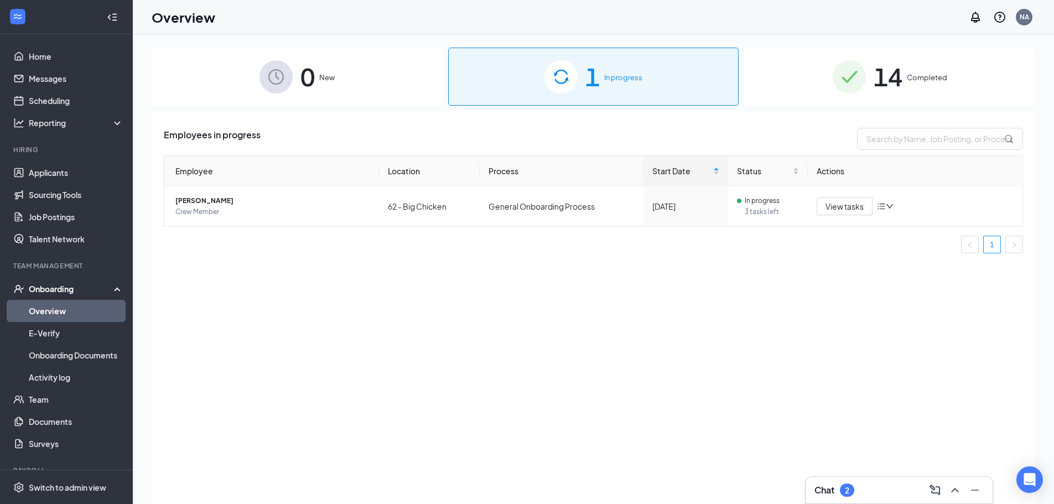
click at [913, 84] on div "14 Completed" at bounding box center [889, 77] width 291 height 58
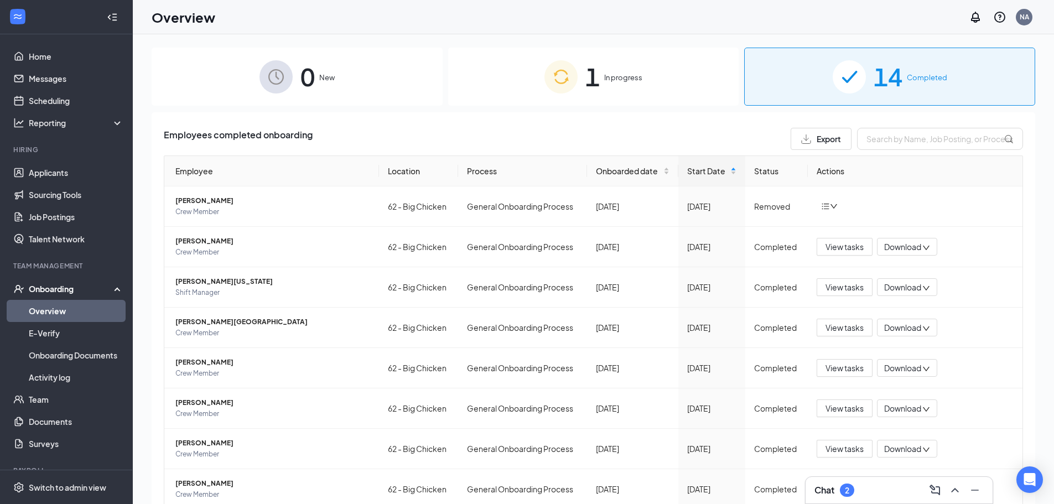
click at [585, 80] on span "1" at bounding box center [592, 77] width 14 height 38
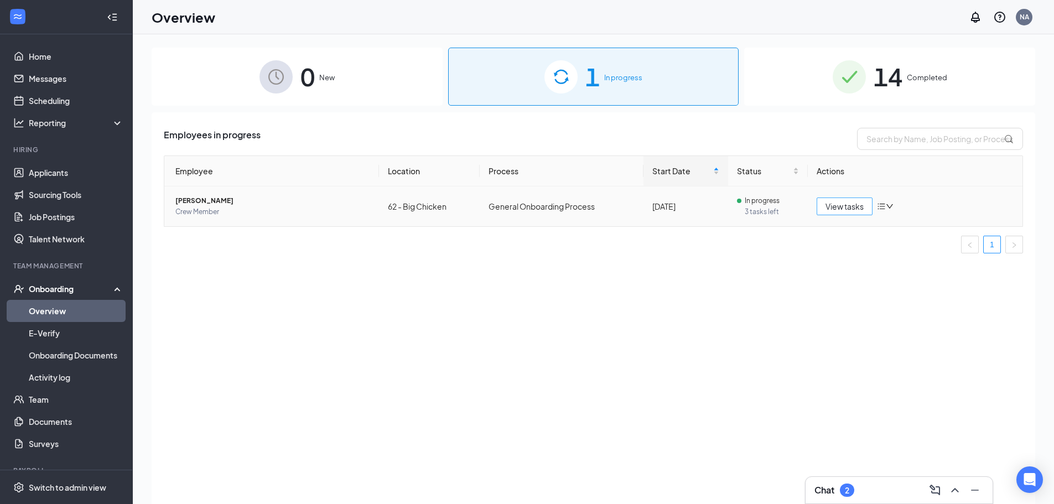
click at [859, 208] on span "View tasks" at bounding box center [844, 206] width 38 height 12
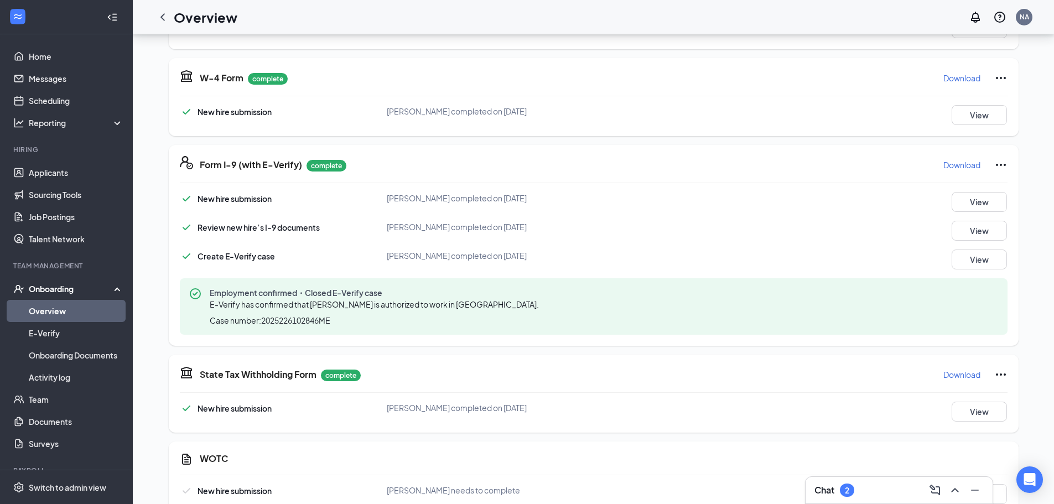
scroll to position [366, 0]
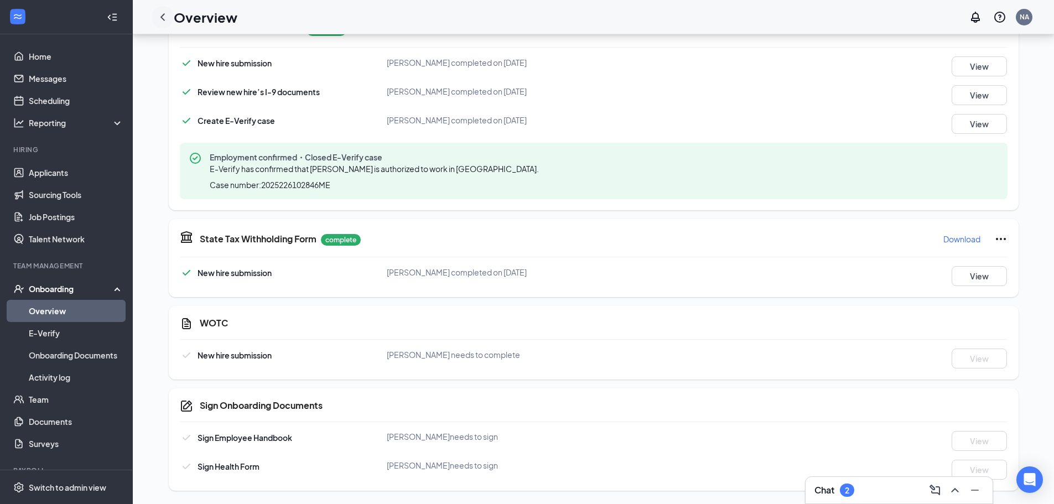
click at [161, 16] on icon "ChevronLeft" at bounding box center [162, 16] width 4 height 7
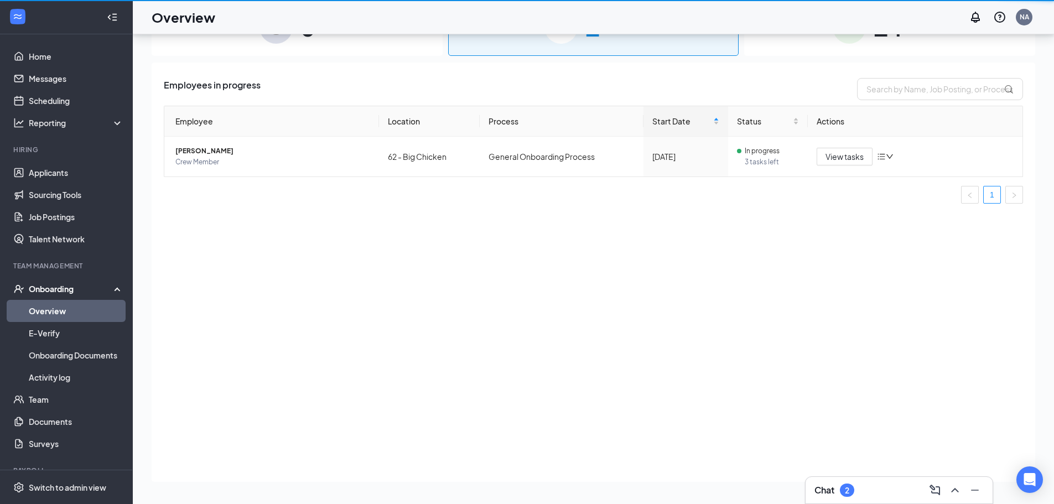
scroll to position [50, 0]
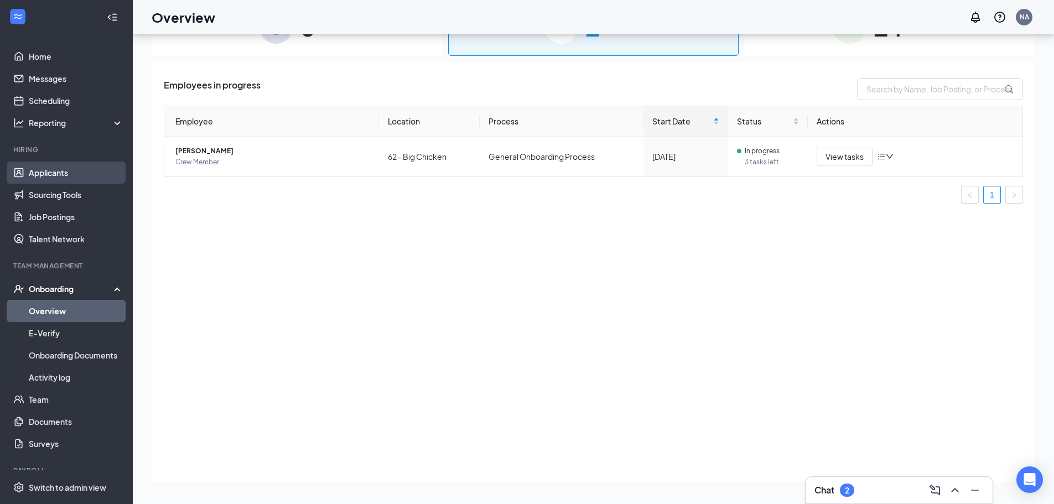
click at [81, 175] on link "Applicants" at bounding box center [76, 172] width 95 height 22
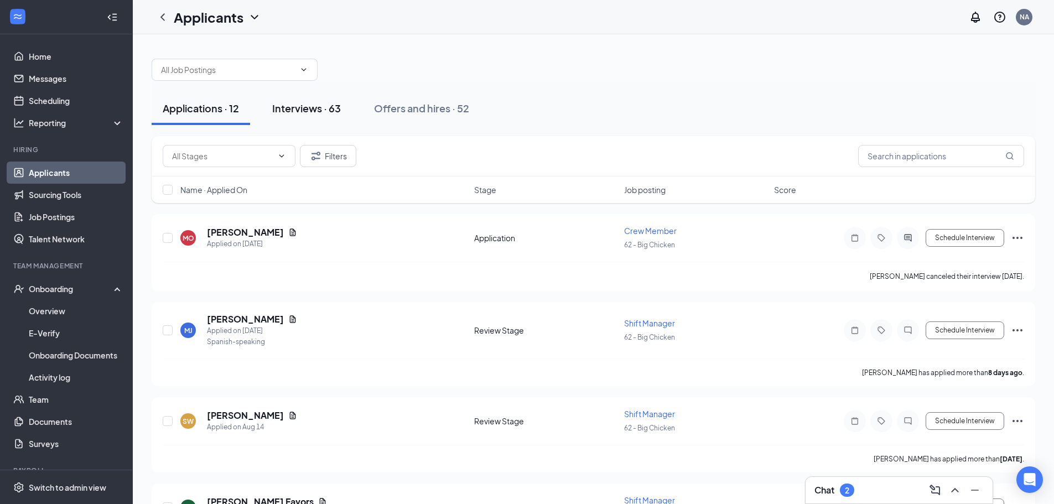
click at [317, 116] on button "Interviews · 63" at bounding box center [306, 108] width 91 height 33
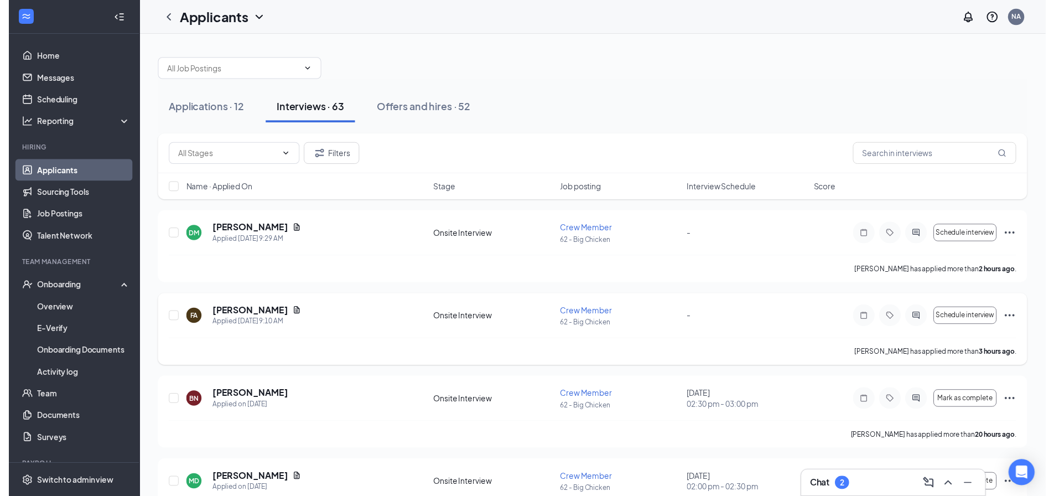
scroll to position [55, 0]
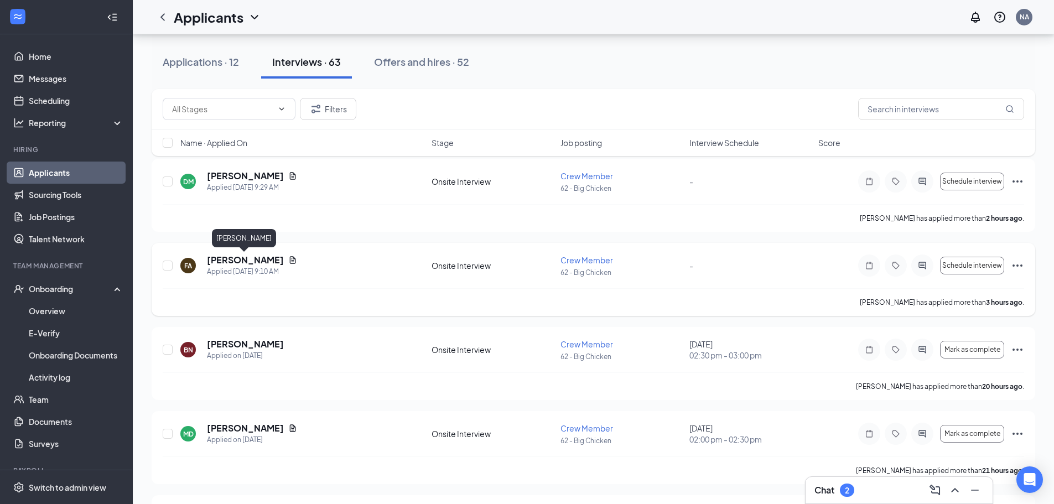
click at [256, 258] on h5 "[PERSON_NAME]" at bounding box center [245, 260] width 77 height 12
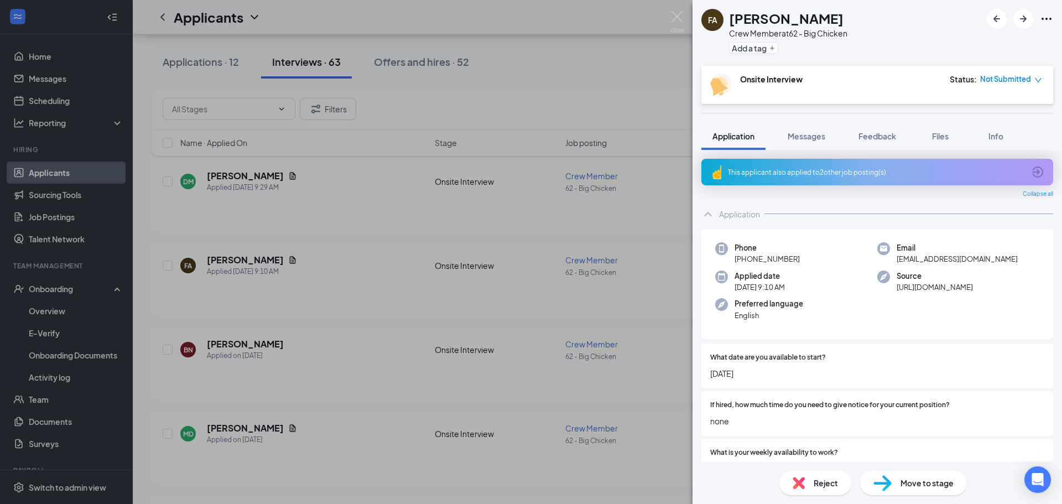
click at [922, 483] on span "Move to stage" at bounding box center [926, 483] width 53 height 12
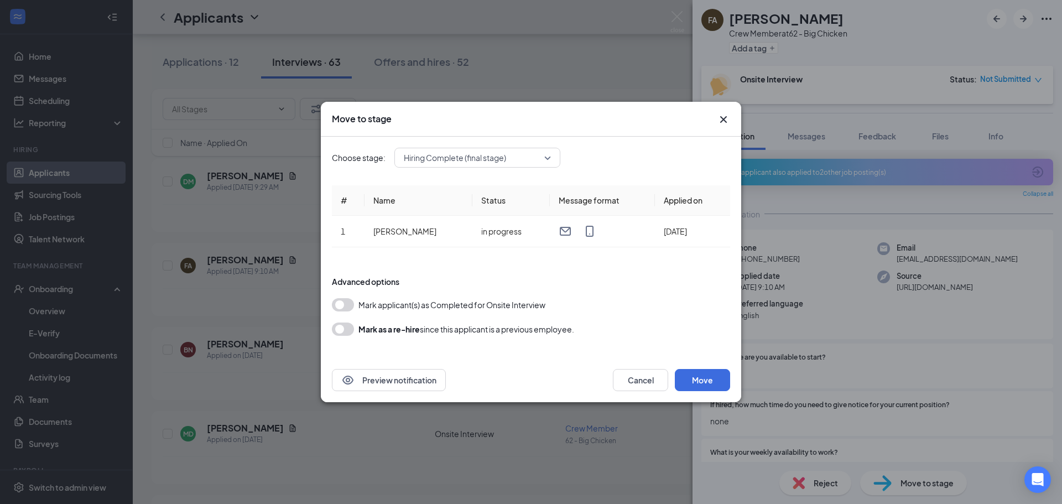
click at [546, 157] on span "Hiring Complete (final stage)" at bounding box center [477, 157] width 147 height 17
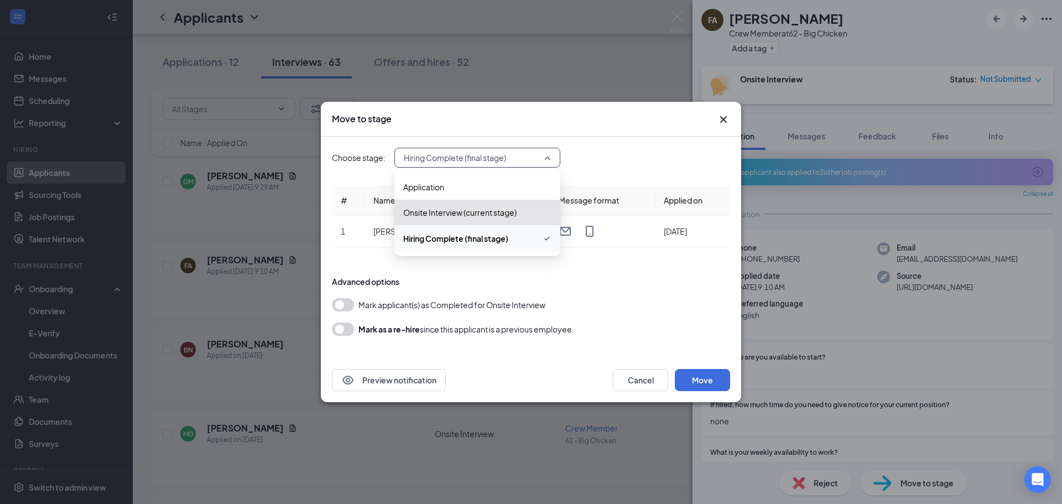
click at [518, 237] on span "Hiring Complete (final stage)" at bounding box center [477, 238] width 148 height 13
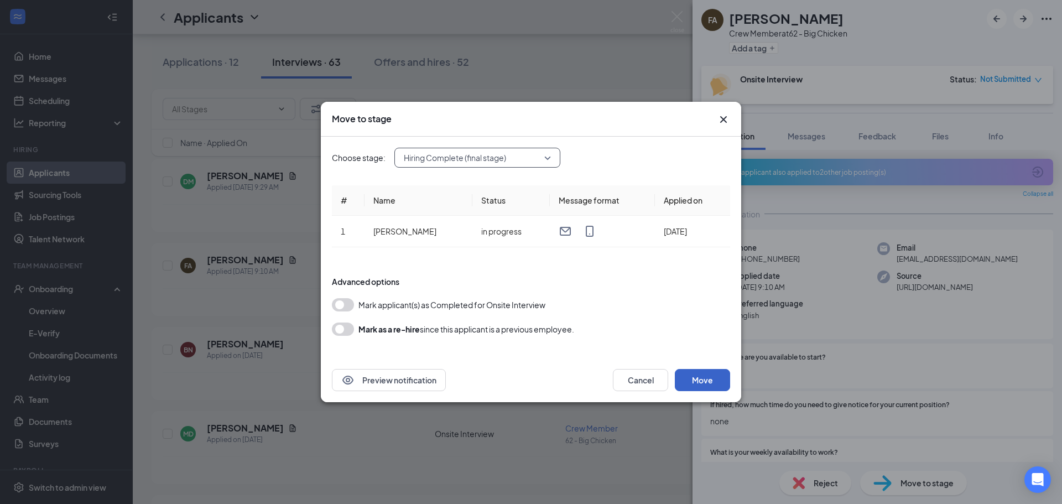
click at [719, 380] on button "Move" at bounding box center [702, 380] width 55 height 22
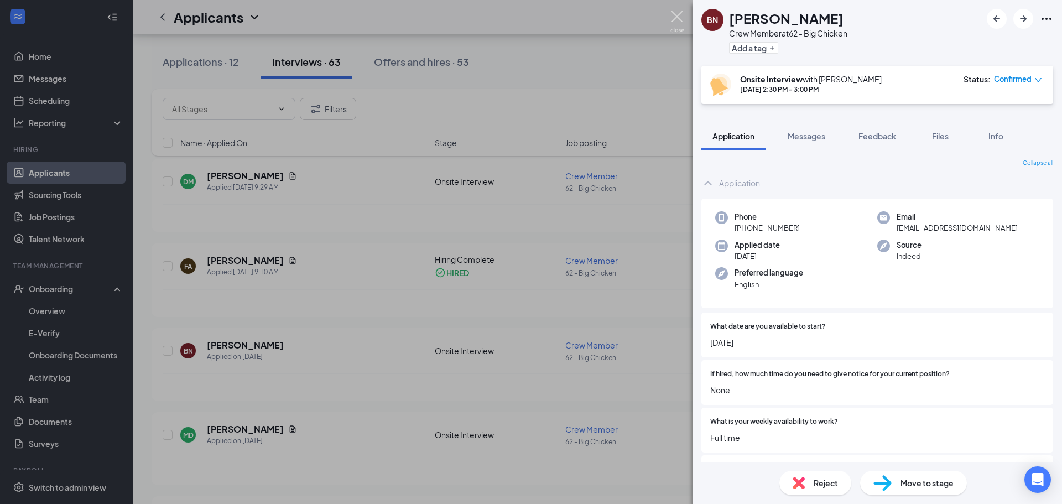
click at [677, 14] on img at bounding box center [677, 22] width 14 height 22
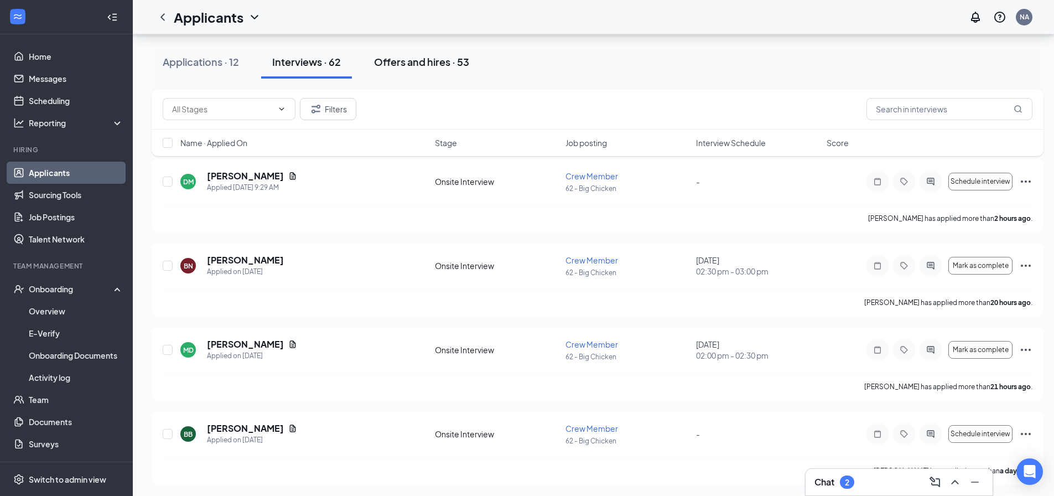
click at [388, 60] on div "Offers and hires · 53" at bounding box center [421, 62] width 95 height 14
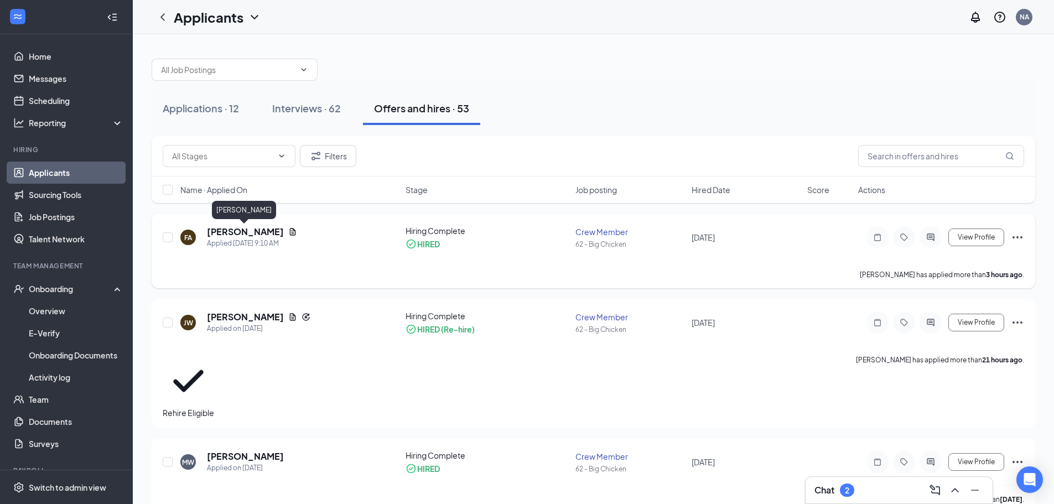
click at [260, 232] on h5 "[PERSON_NAME]" at bounding box center [245, 232] width 77 height 12
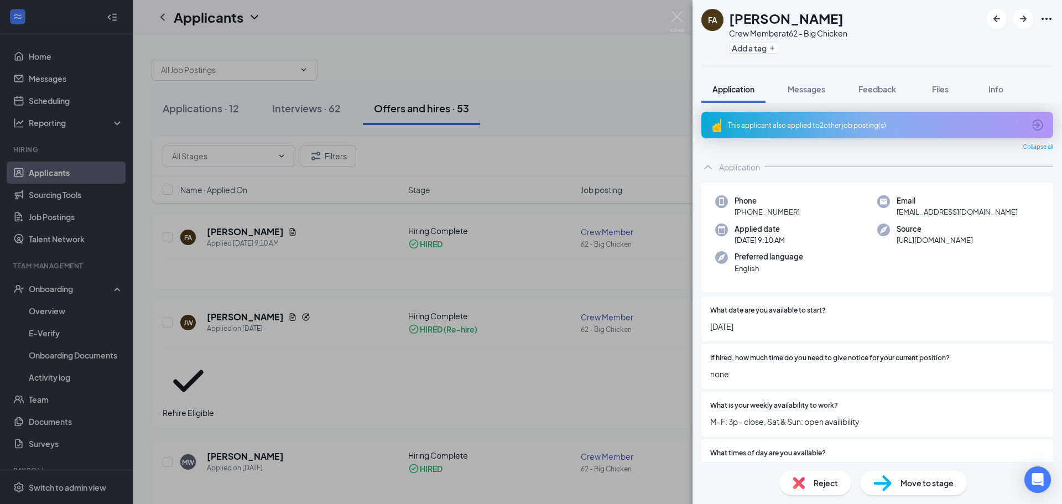
click at [609, 105] on div "FA Felicia Augustin Crew Member at 62 - Big Chicken Add a tag Application Messa…" at bounding box center [531, 252] width 1062 height 504
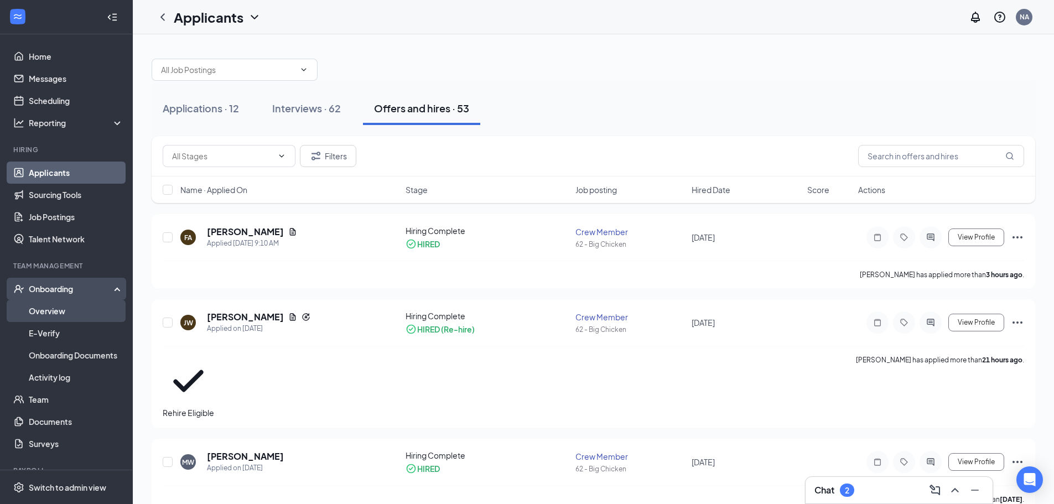
click at [70, 309] on link "Overview" at bounding box center [76, 311] width 95 height 22
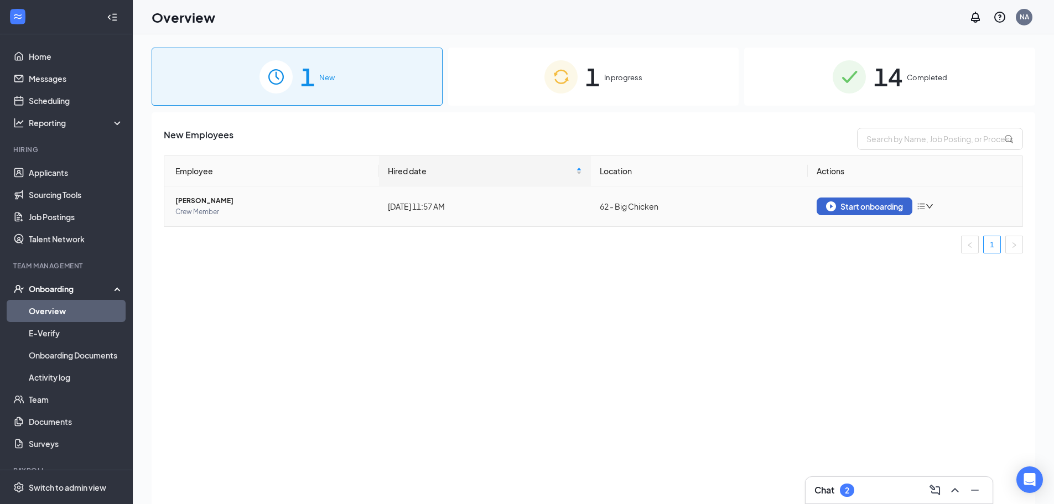
drag, startPoint x: 895, startPoint y: 197, endPoint x: 894, endPoint y: 204, distance: 6.7
click at [894, 204] on td "Start onboarding" at bounding box center [914, 206] width 215 height 40
click at [894, 204] on div "Start onboarding" at bounding box center [864, 206] width 77 height 10
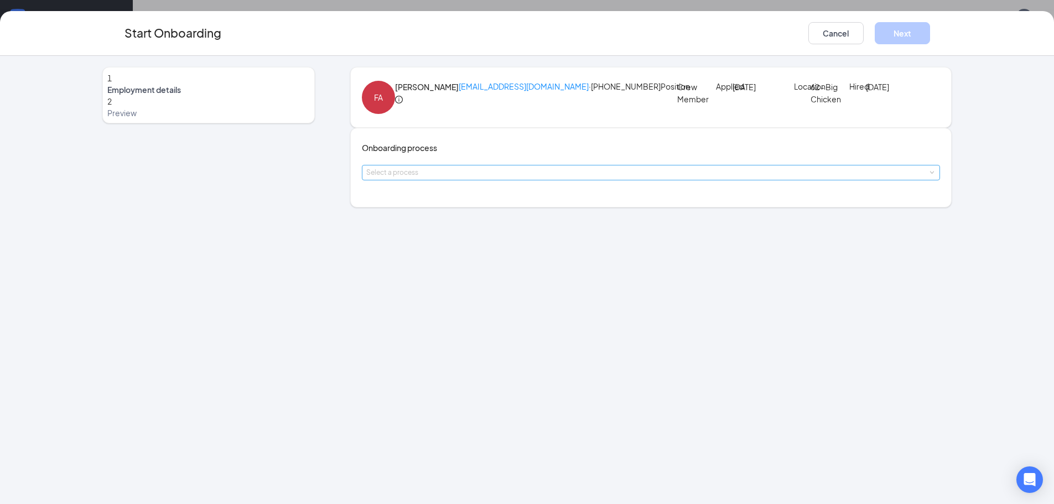
click at [536, 178] on div "Select a process" at bounding box center [648, 172] width 565 height 11
click at [519, 244] on li "General Onboarding Process" at bounding box center [461, 248] width 181 height 20
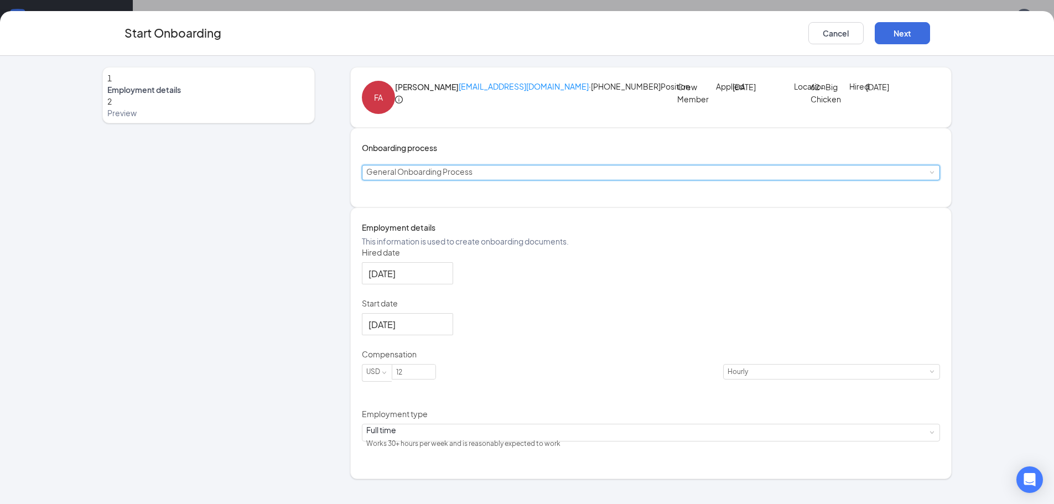
scroll to position [29, 0]
click at [435, 379] on input "12" at bounding box center [413, 371] width 43 height 14
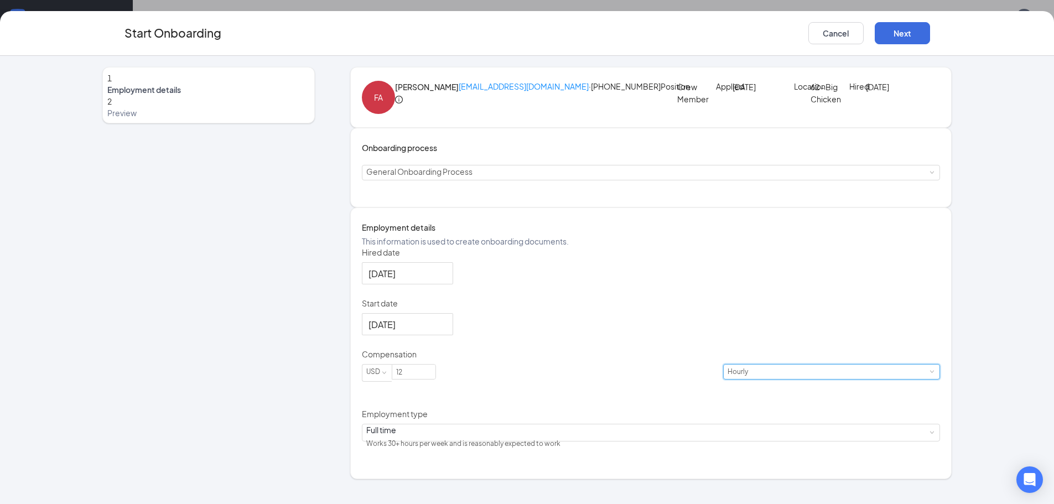
click at [727, 379] on div "Hourly" at bounding box center [831, 371] width 208 height 14
click at [435, 379] on input "12" at bounding box center [413, 371] width 43 height 14
type input "12.75"
click at [903, 29] on button "Next" at bounding box center [901, 33] width 55 height 22
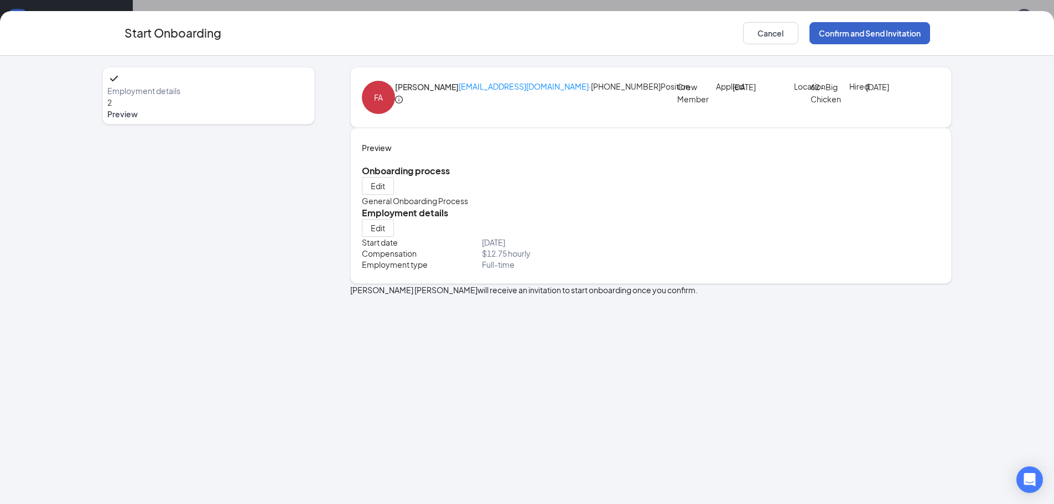
click at [868, 33] on button "Confirm and Send Invitation" at bounding box center [869, 33] width 121 height 22
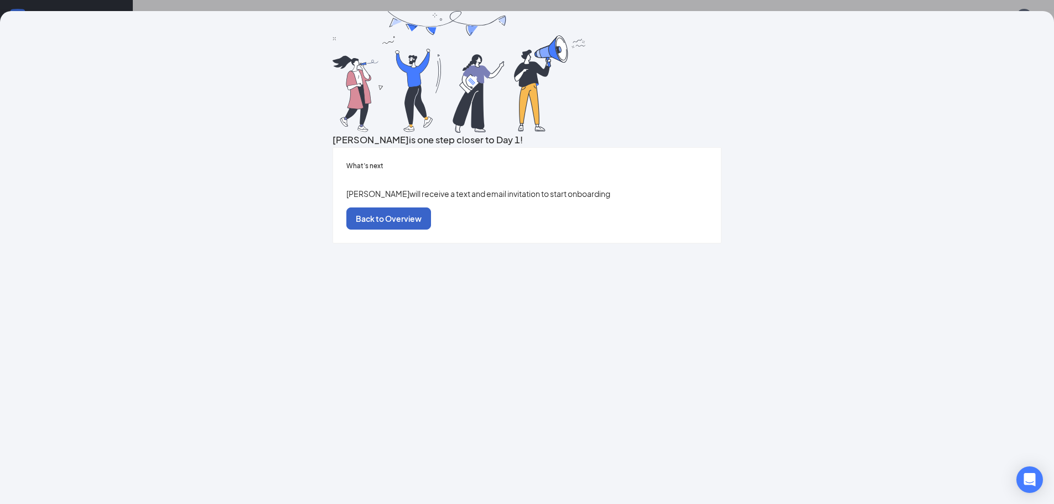
drag, startPoint x: 554, startPoint y: 374, endPoint x: 544, endPoint y: 376, distance: 10.1
click at [431, 230] on button "Back to Overview" at bounding box center [388, 218] width 85 height 22
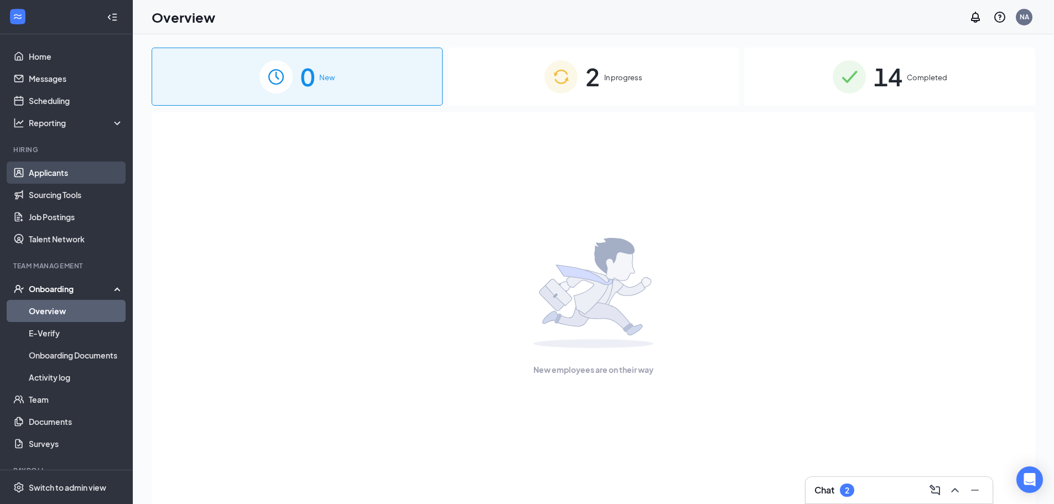
click at [64, 168] on link "Applicants" at bounding box center [76, 172] width 95 height 22
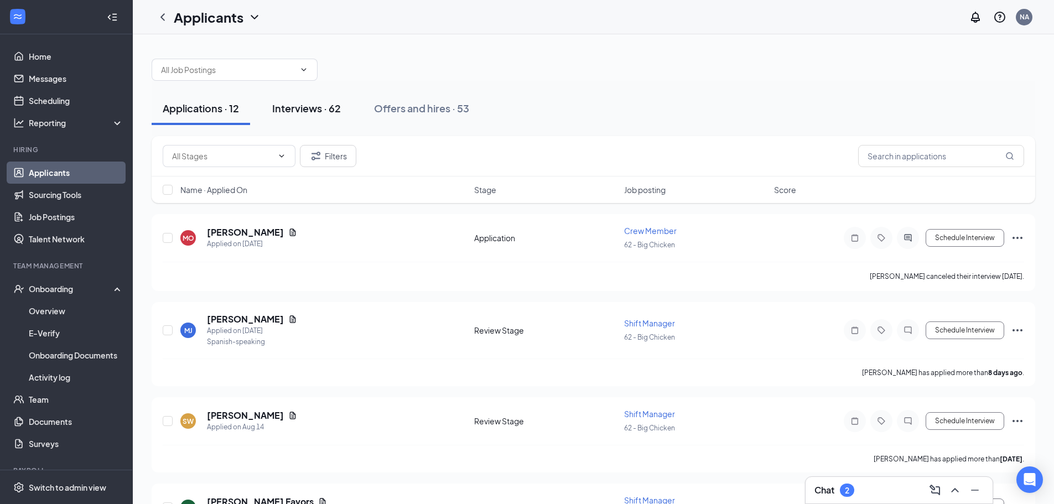
click at [332, 107] on div "Interviews · 62" at bounding box center [306, 108] width 69 height 14
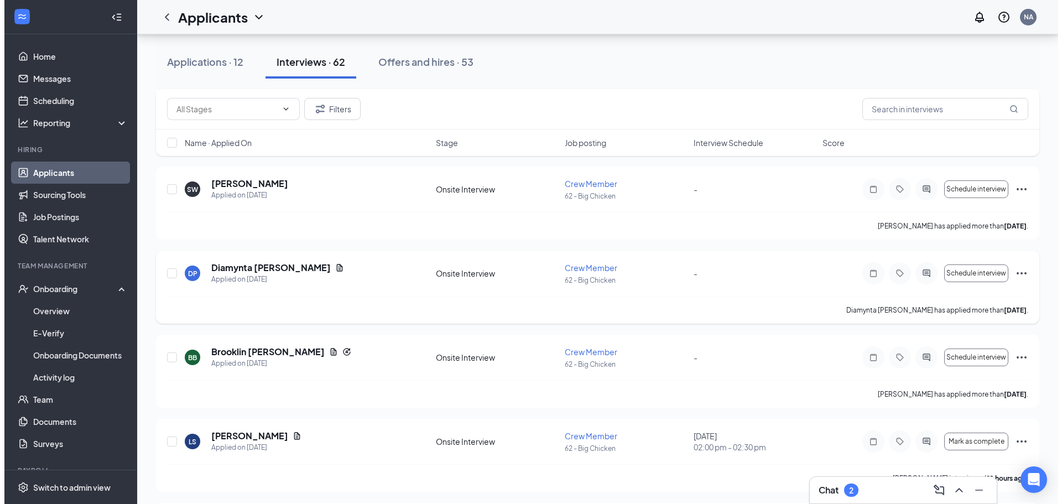
scroll to position [387, 0]
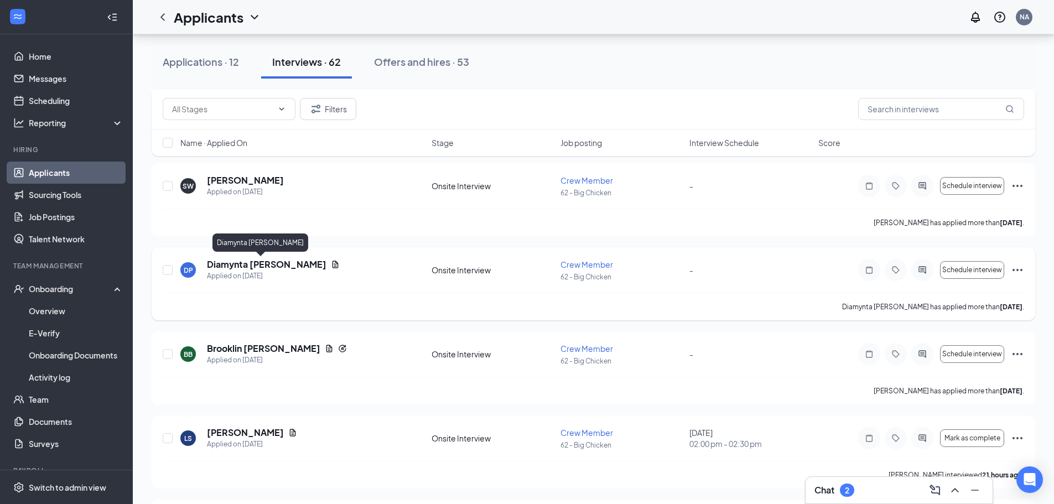
click at [265, 263] on h5 "Diamynta [PERSON_NAME]" at bounding box center [266, 264] width 119 height 12
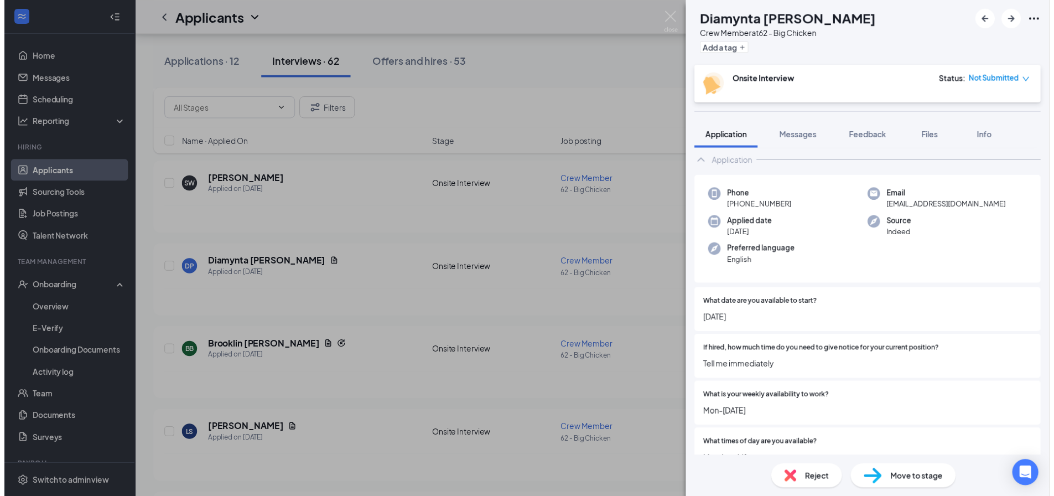
scroll to position [166, 0]
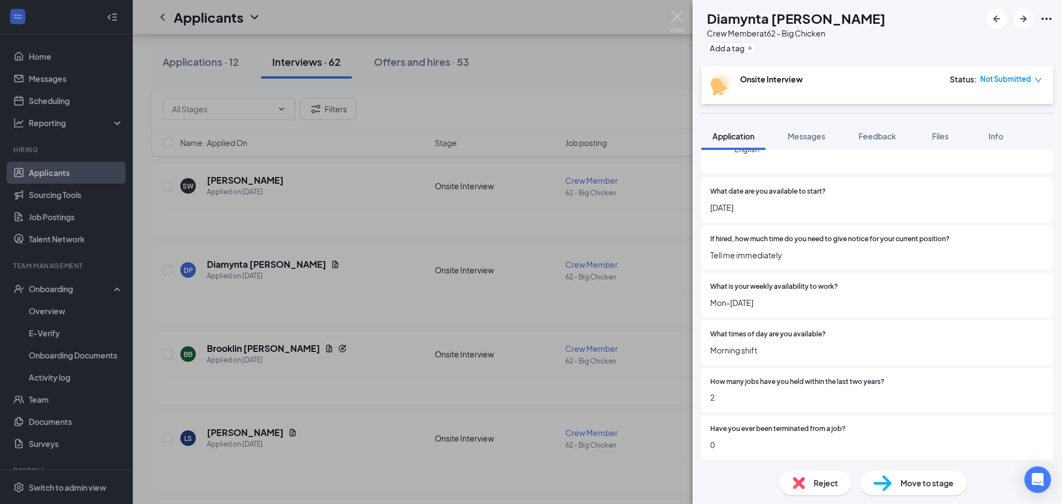
click at [676, 11] on div "DP Diamynta Pollard Crew Member at 62 - Big Chicken Add a tag Onsite Interview …" at bounding box center [531, 252] width 1062 height 504
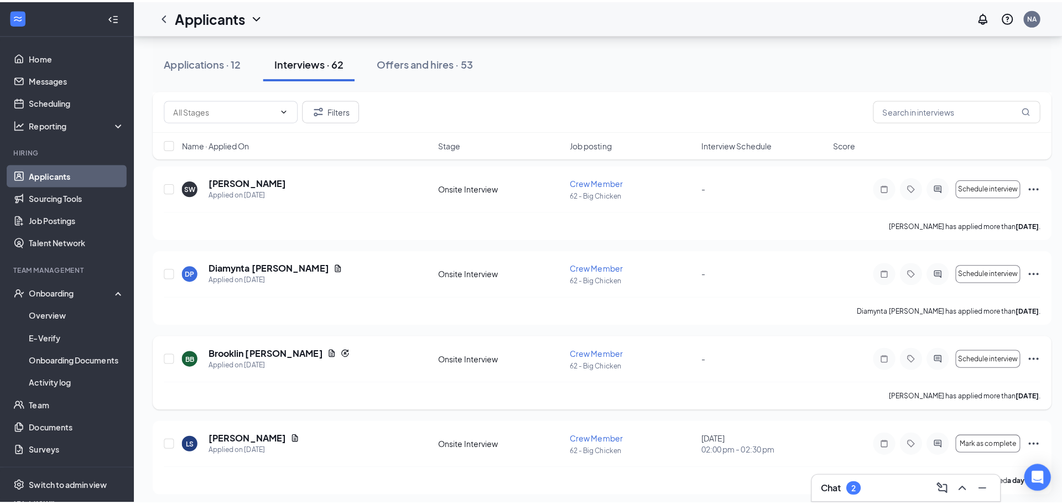
scroll to position [442, 0]
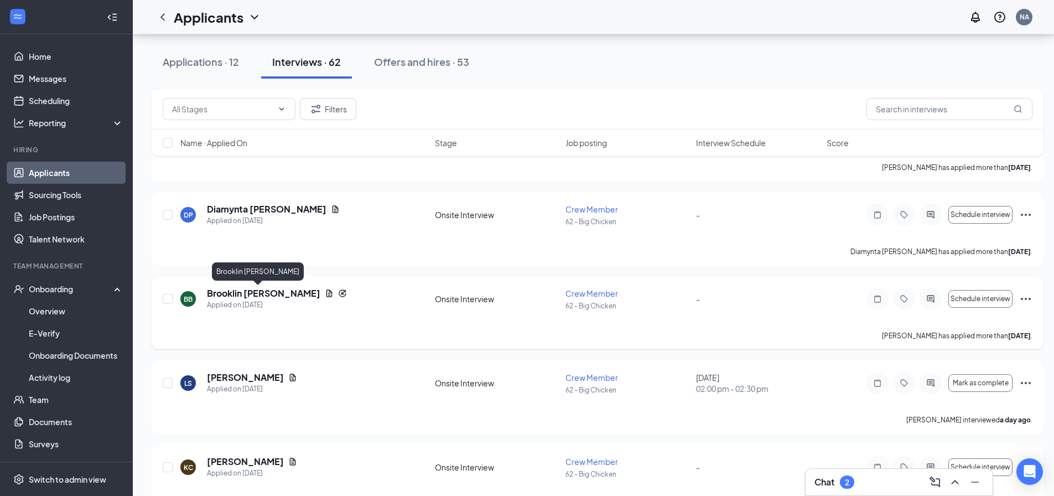
click at [256, 292] on h5 "Brooklin [PERSON_NAME]" at bounding box center [263, 293] width 113 height 12
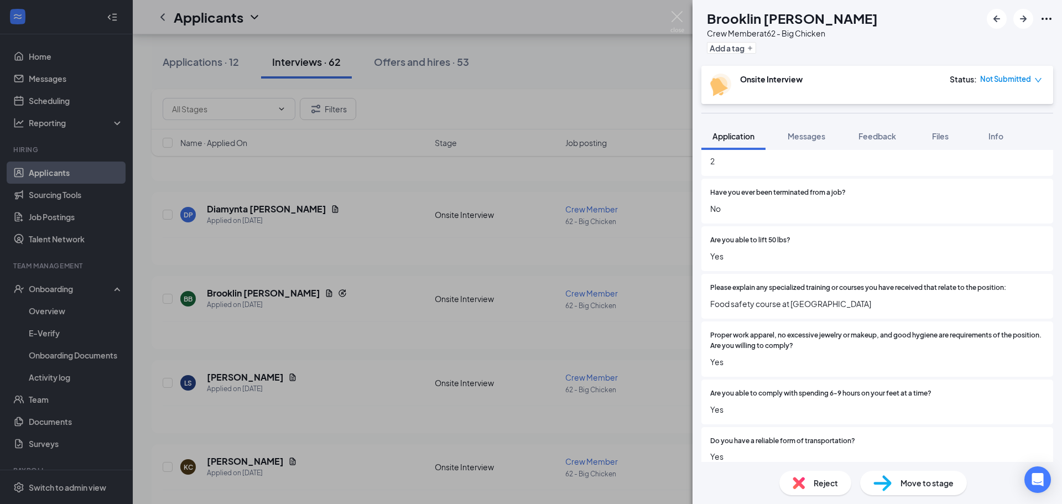
scroll to position [181, 0]
